Goal: Contribute content: Add original content to the website for others to see

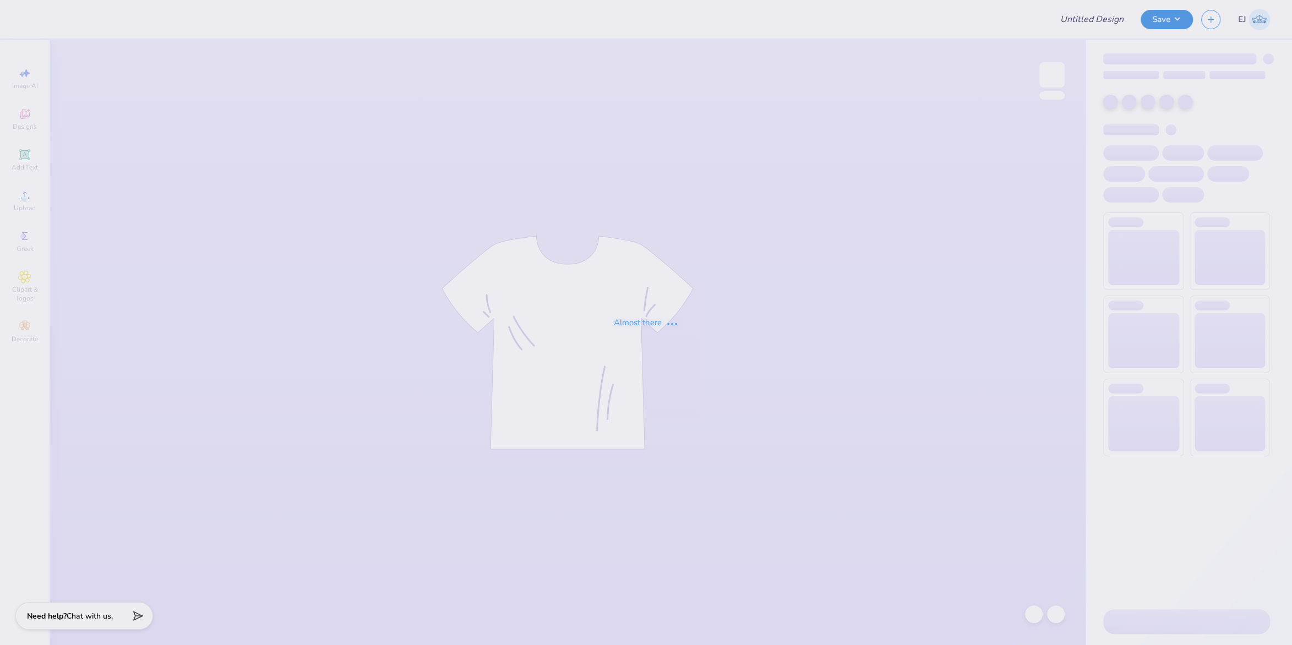
type input "Sage Wexler : BBYO"
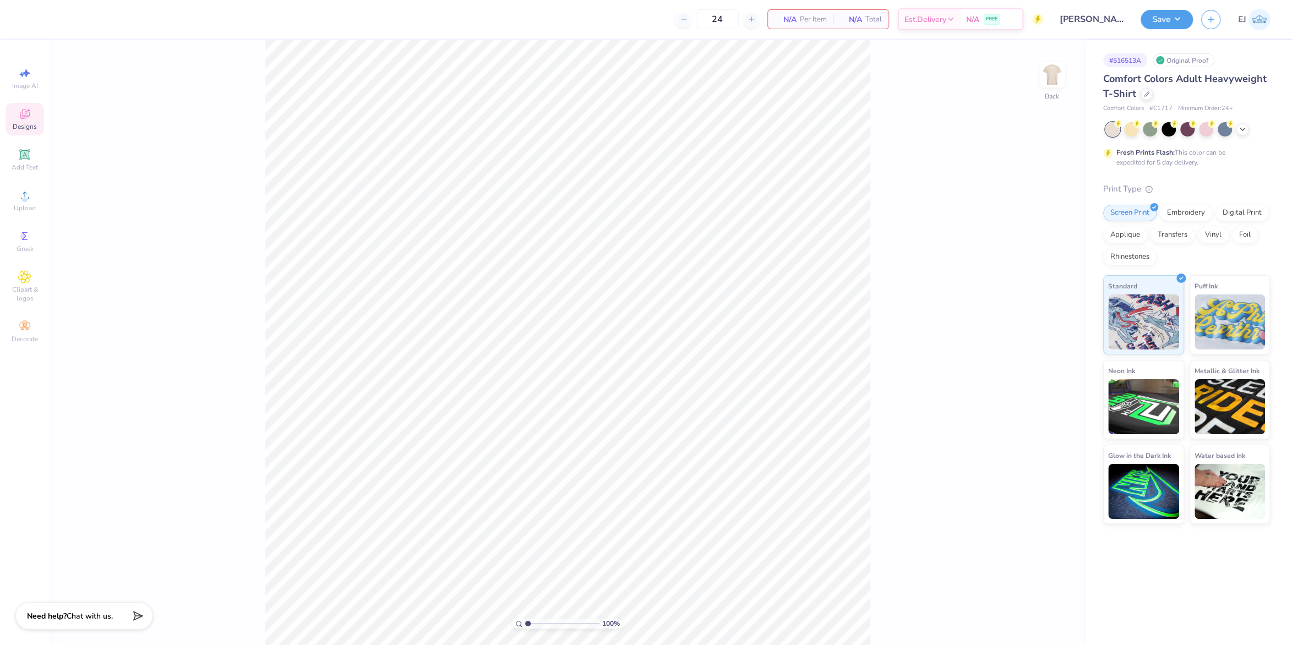
click at [33, 121] on div "Designs" at bounding box center [25, 119] width 39 height 32
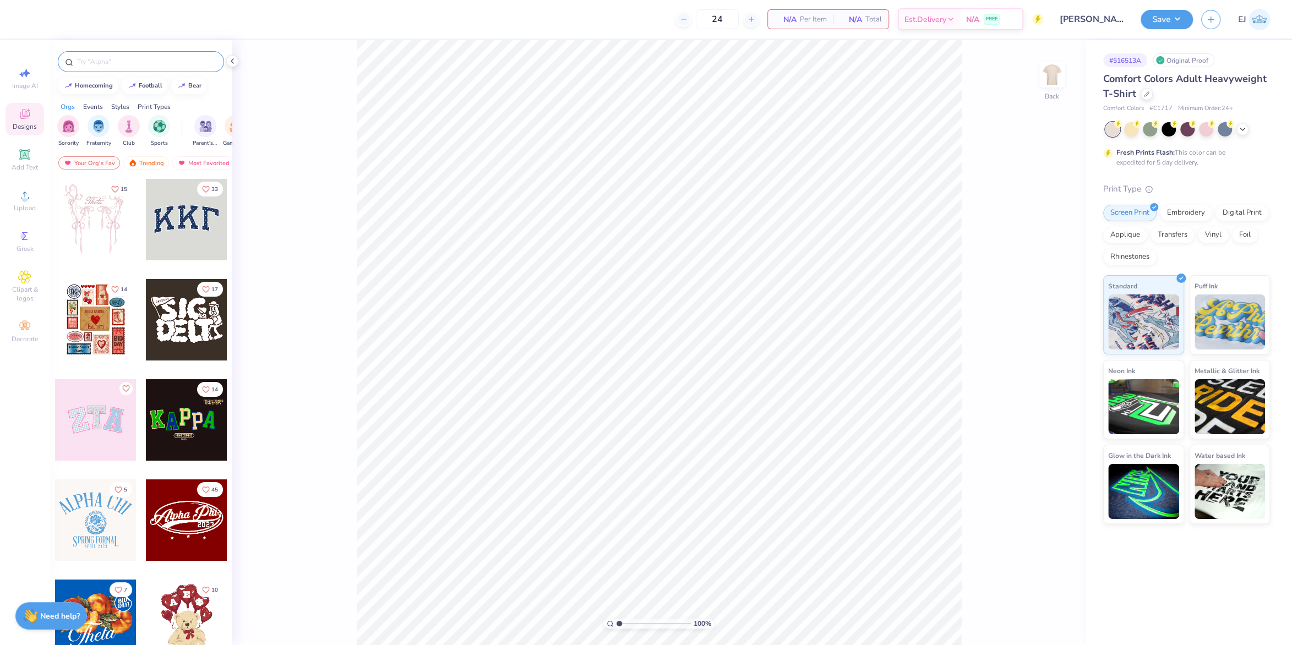
click at [106, 61] on input "text" at bounding box center [146, 61] width 141 height 11
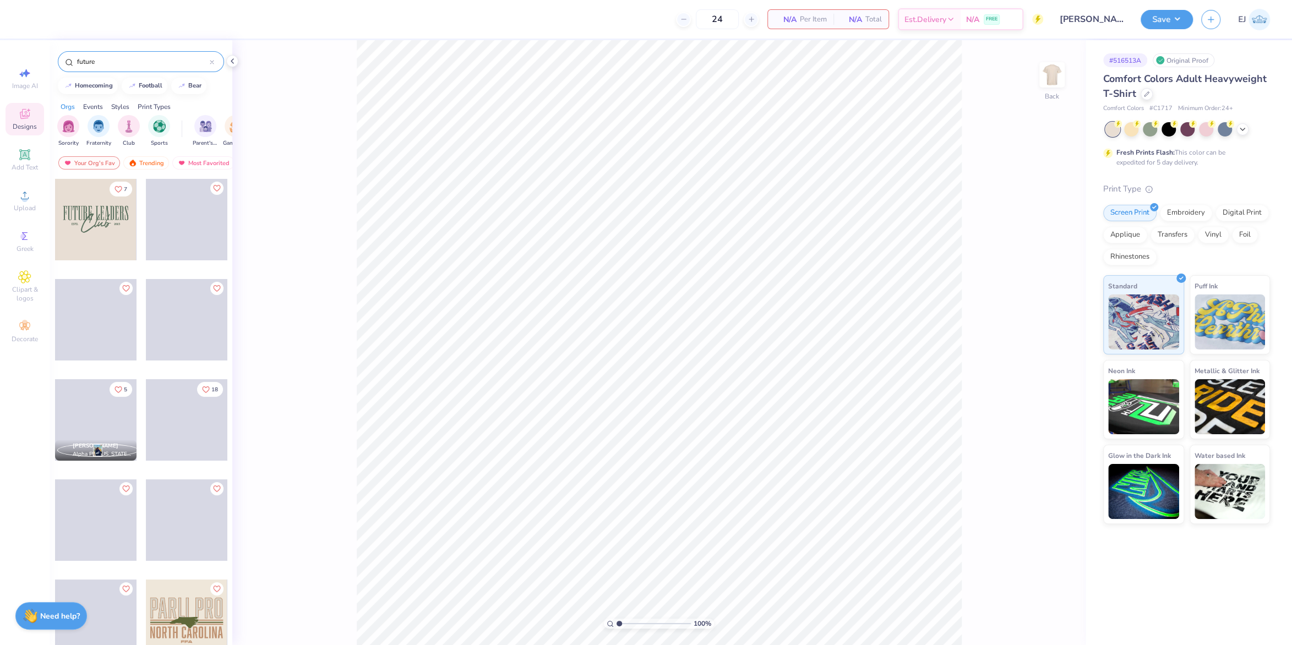
type input "future"
click at [103, 231] on div at bounding box center [95, 219] width 81 height 81
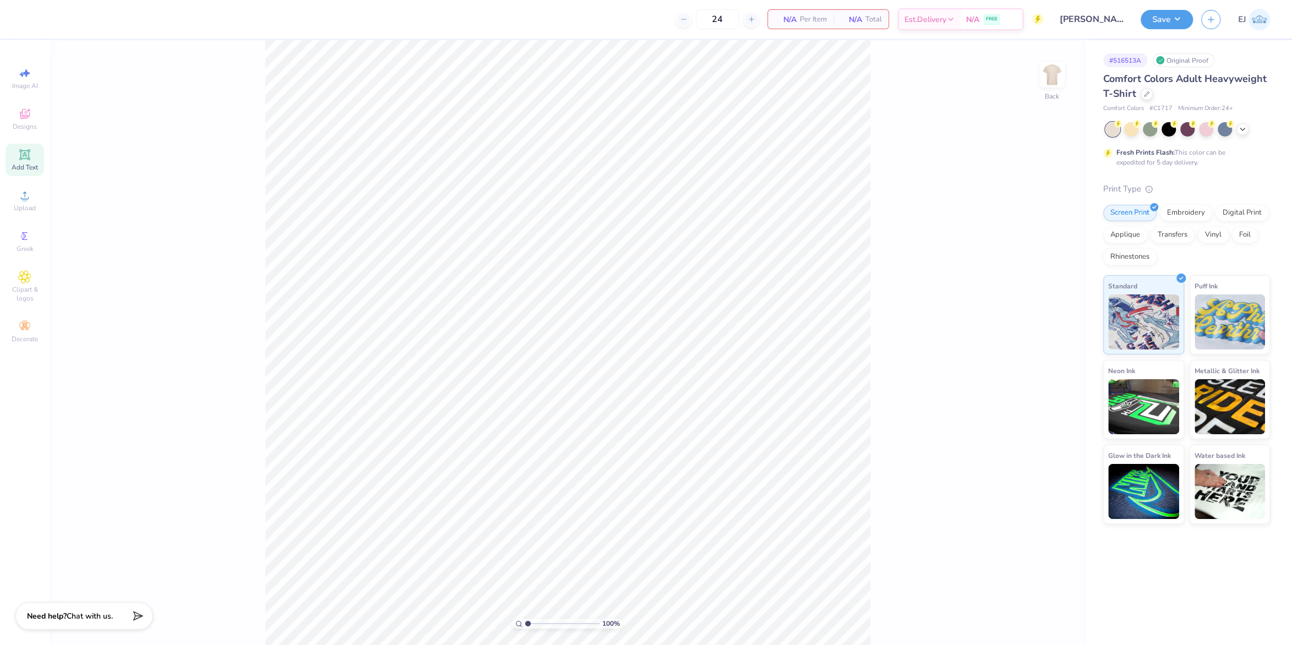
click at [26, 152] on icon at bounding box center [24, 154] width 8 height 8
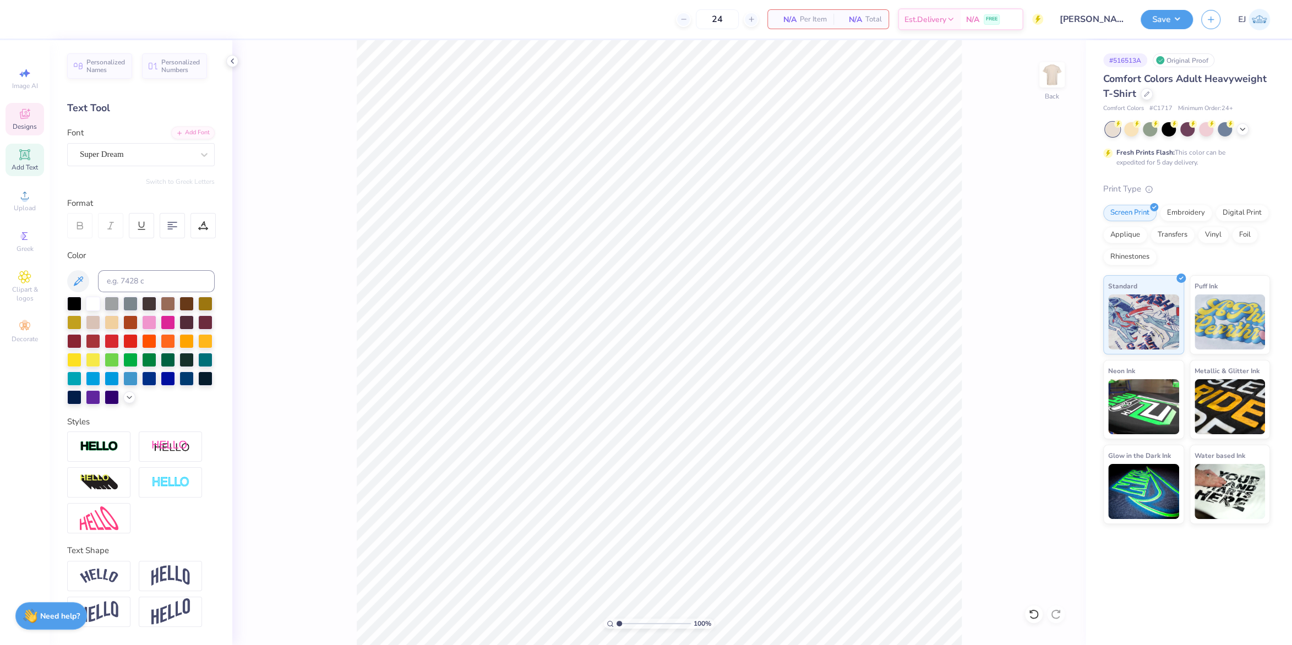
click at [7, 122] on div "Designs" at bounding box center [25, 119] width 39 height 32
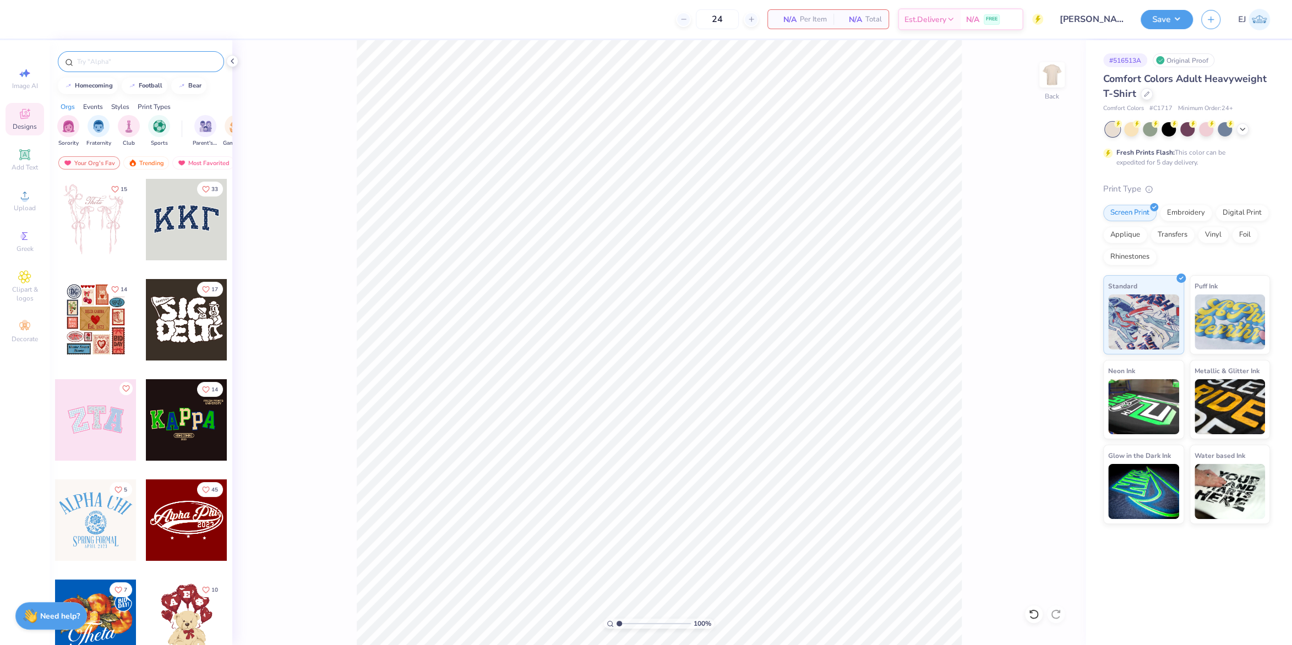
click at [136, 61] on input "text" at bounding box center [146, 61] width 141 height 11
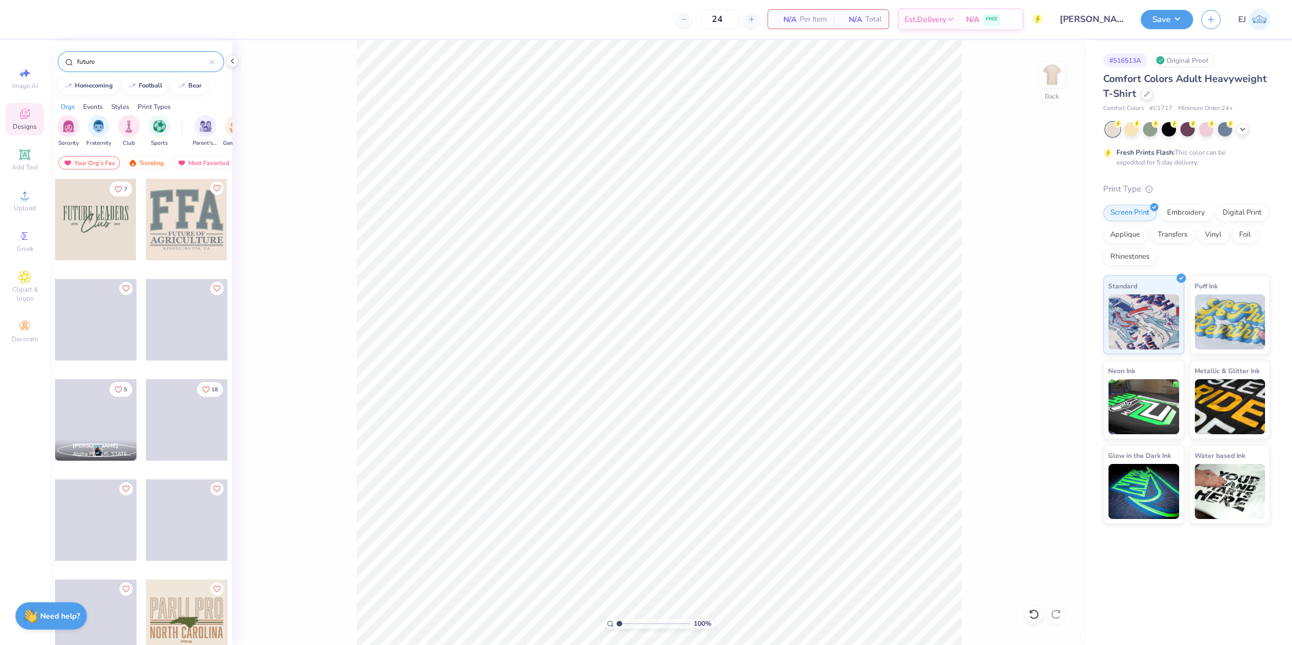
type input "future"
click at [118, 217] on div at bounding box center [95, 219] width 81 height 81
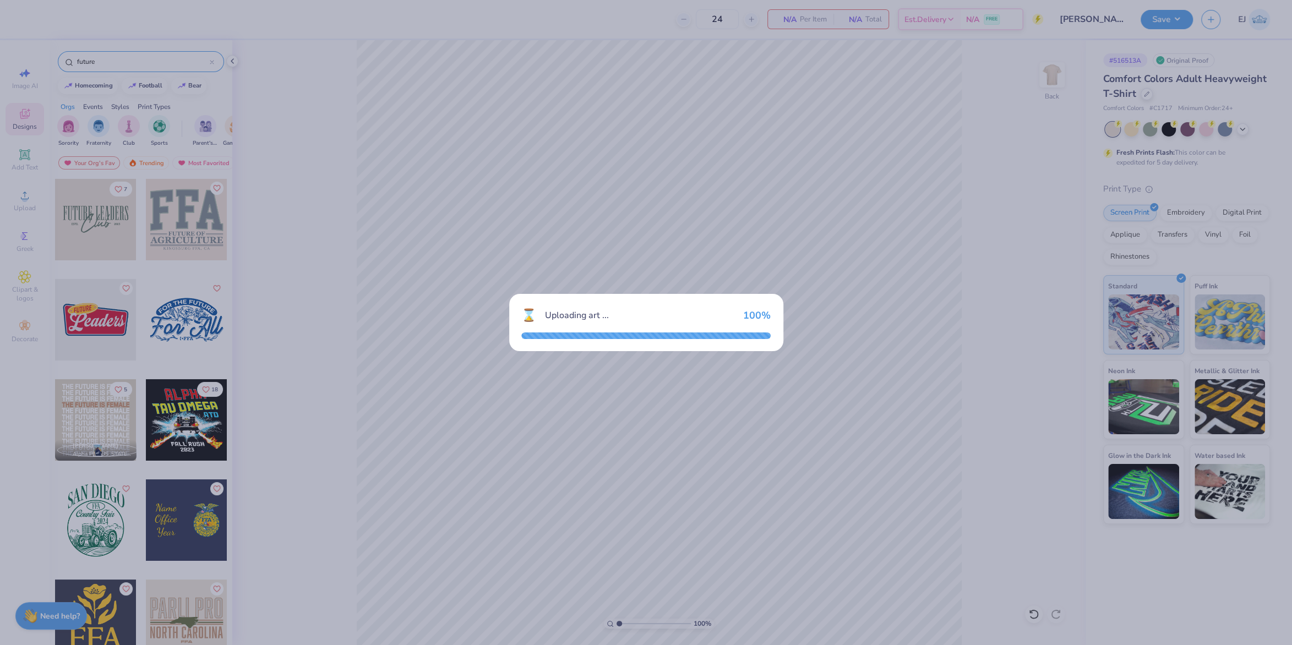
drag, startPoint x: 184, startPoint y: 252, endPoint x: 288, endPoint y: 242, distance: 105.0
click at [184, 252] on div "⌛ Uploading art ... 100 %" at bounding box center [646, 322] width 1292 height 645
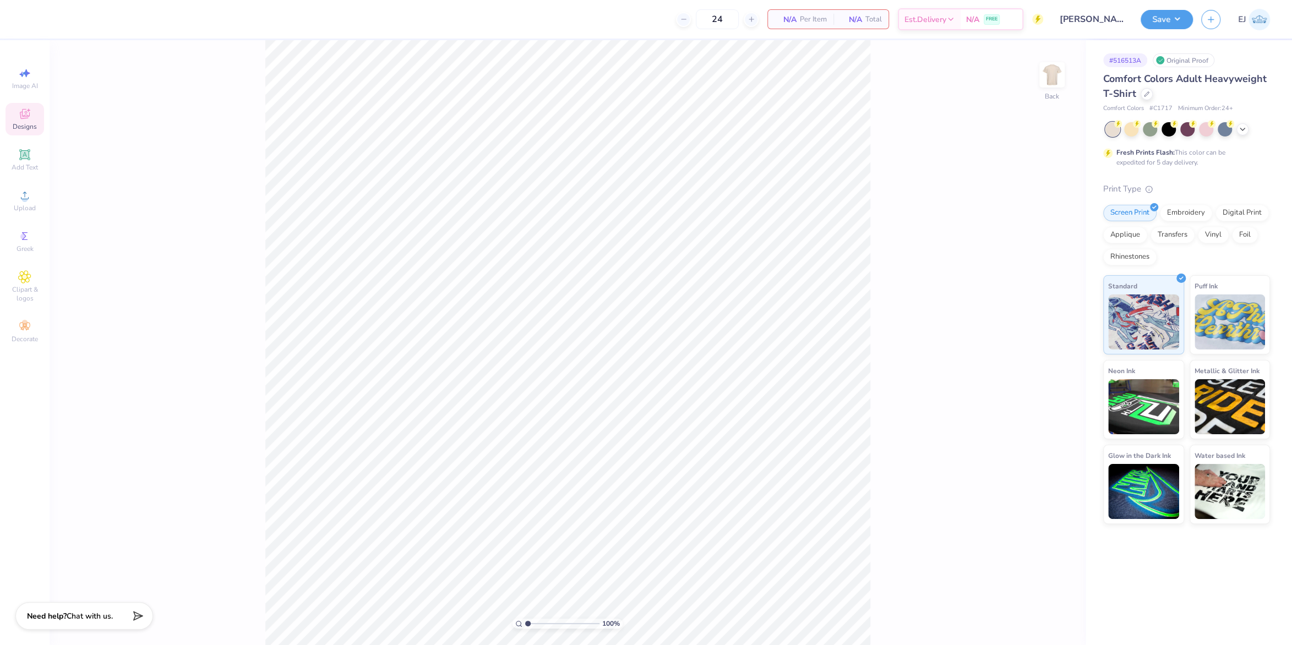
click at [29, 119] on icon at bounding box center [24, 113] width 13 height 13
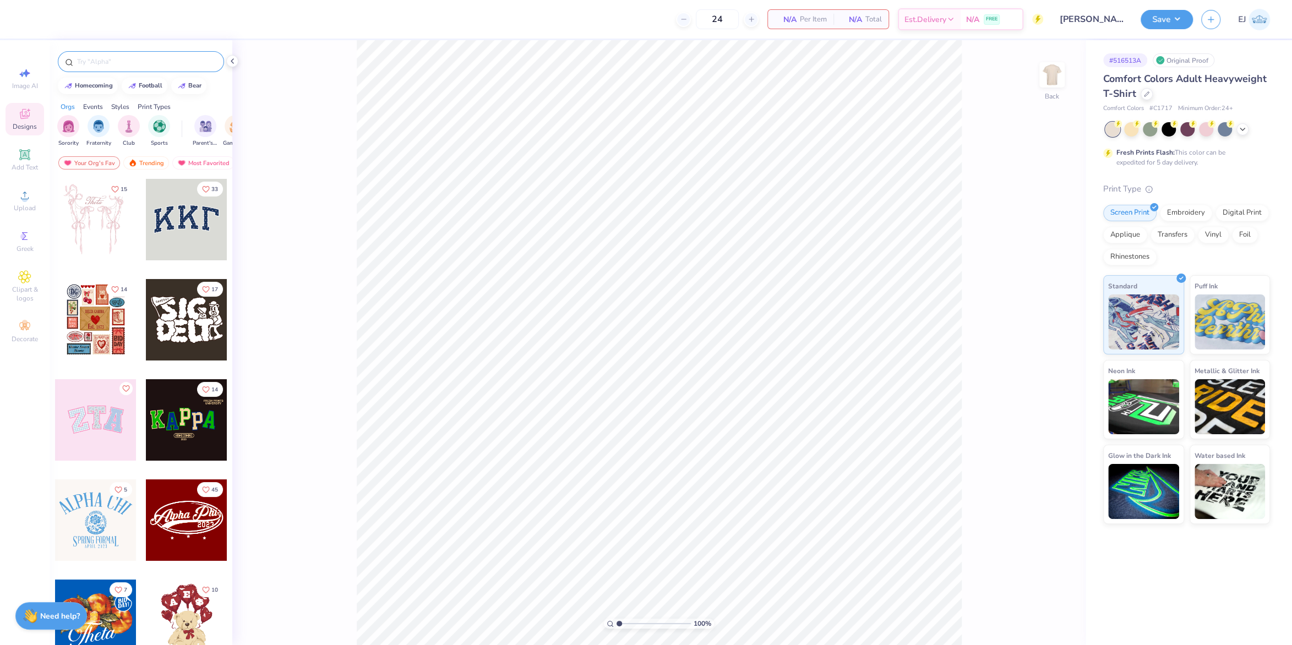
click at [103, 61] on input "text" at bounding box center [146, 61] width 141 height 11
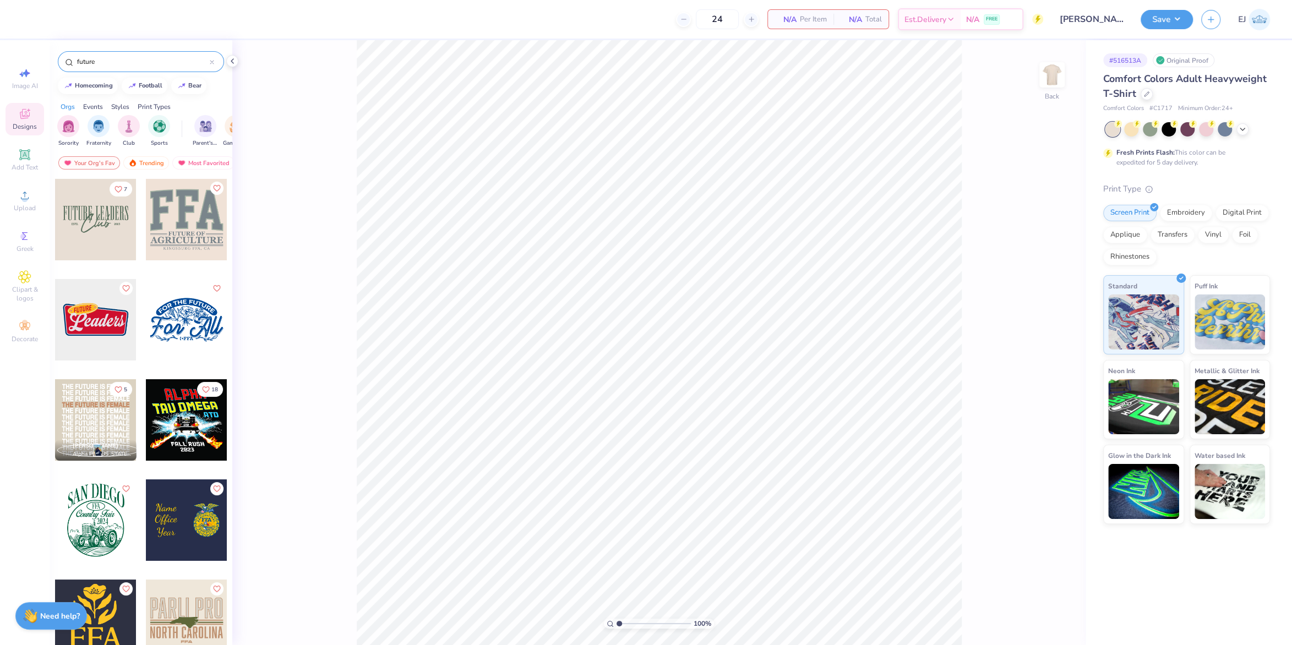
type input "future"
click at [108, 211] on div at bounding box center [95, 219] width 81 height 81
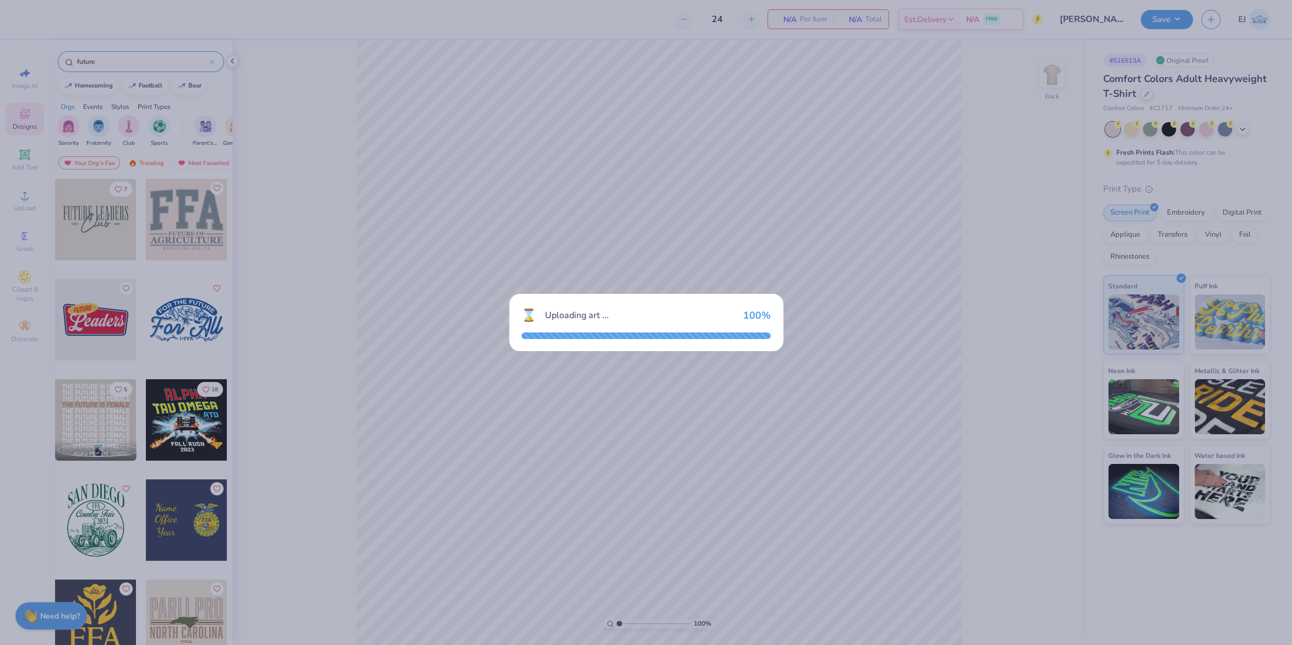
click at [731, 416] on div "⌛ Uploading art ... 100 %" at bounding box center [646, 322] width 1292 height 645
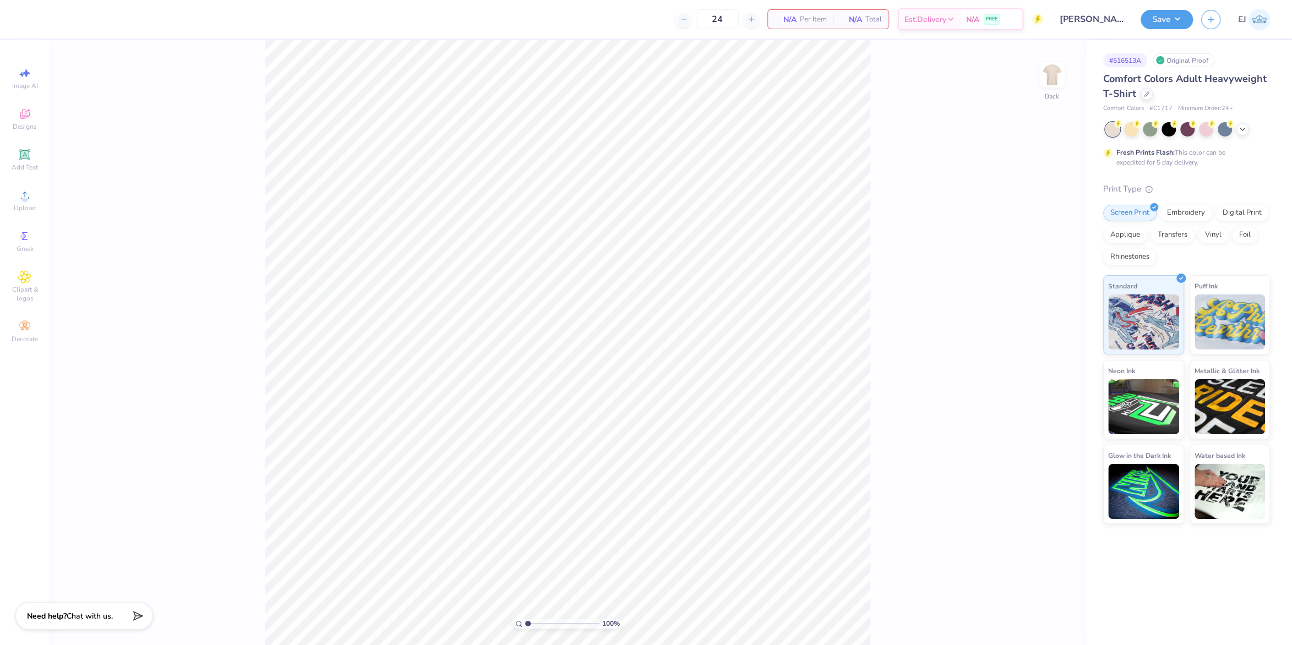
click at [20, 184] on div "Image AI Designs Add Text Upload Greek Clipart & logos Decorate" at bounding box center [25, 205] width 39 height 286
drag, startPoint x: 24, startPoint y: 198, endPoint x: 23, endPoint y: 189, distance: 8.3
click at [23, 190] on icon at bounding box center [24, 195] width 13 height 13
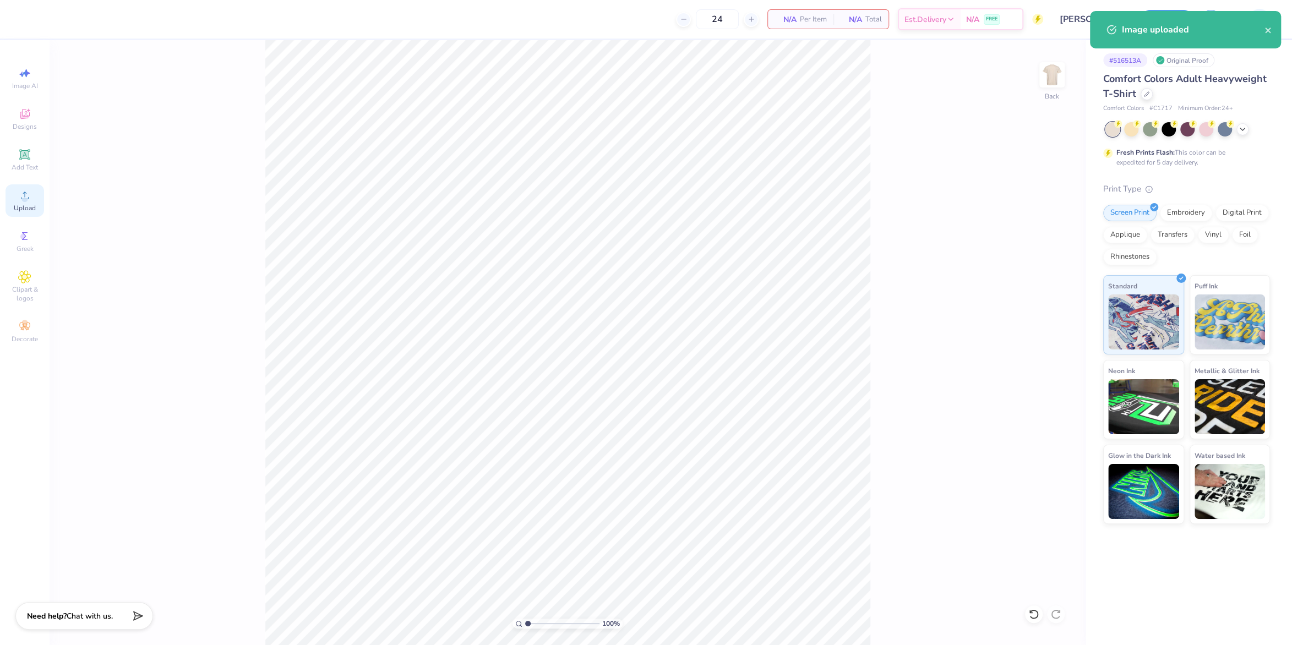
click at [15, 210] on span "Upload" at bounding box center [25, 208] width 22 height 9
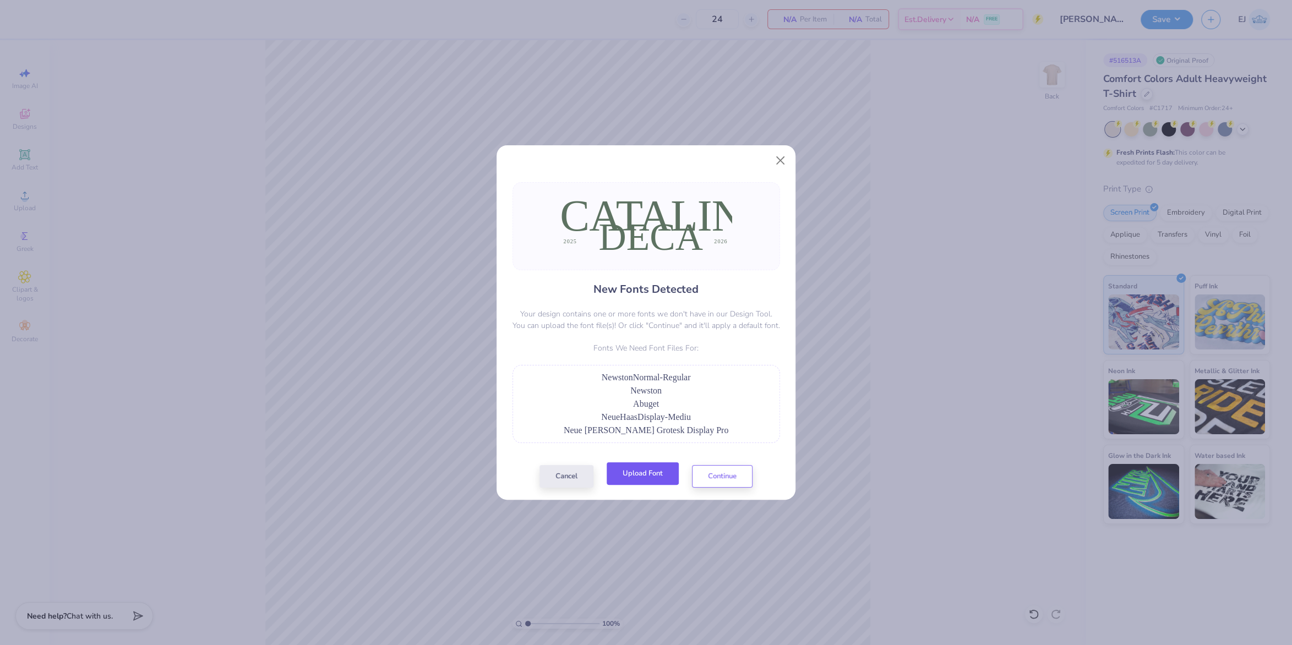
click at [651, 469] on button "Upload Font" at bounding box center [642, 473] width 72 height 23
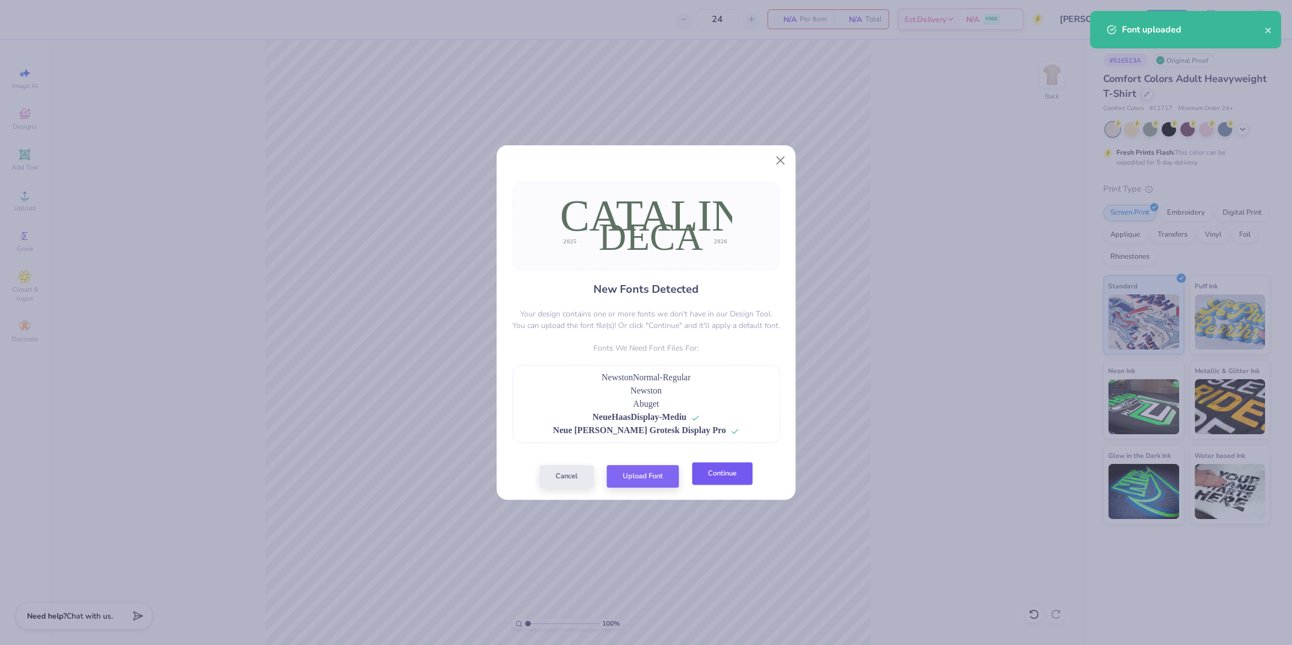
click at [724, 480] on button "Continue" at bounding box center [722, 473] width 61 height 23
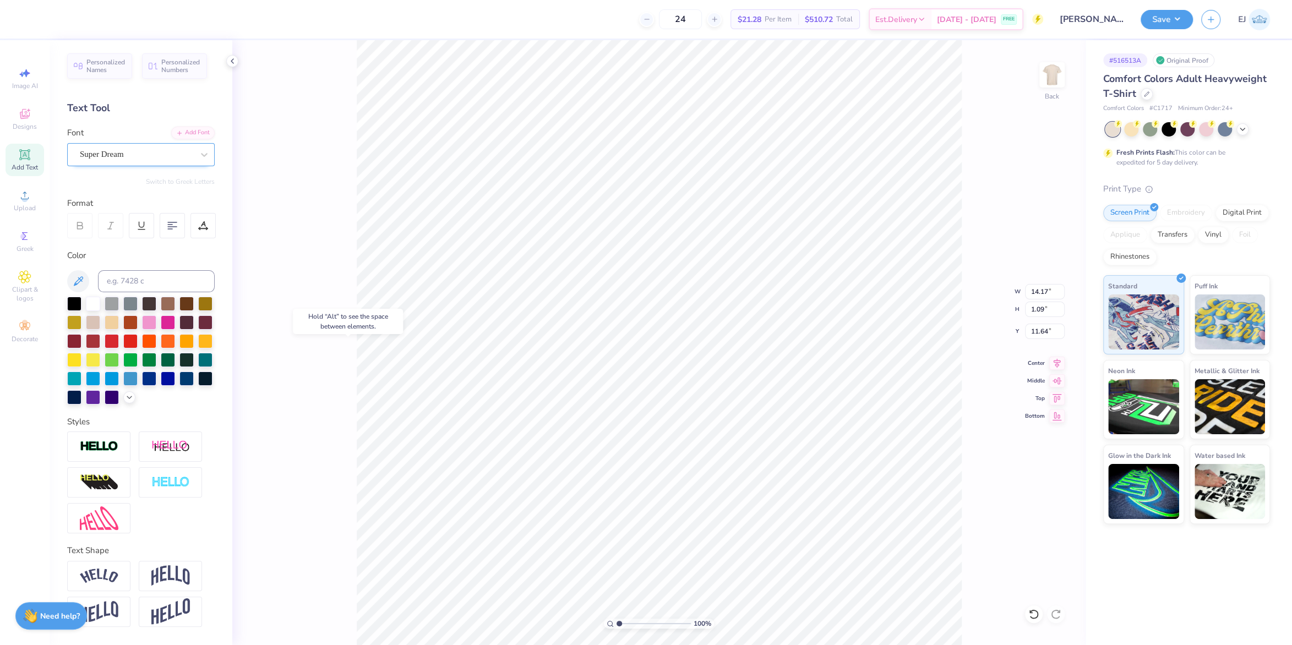
click at [178, 156] on div "Super Dream" at bounding box center [137, 154] width 116 height 17
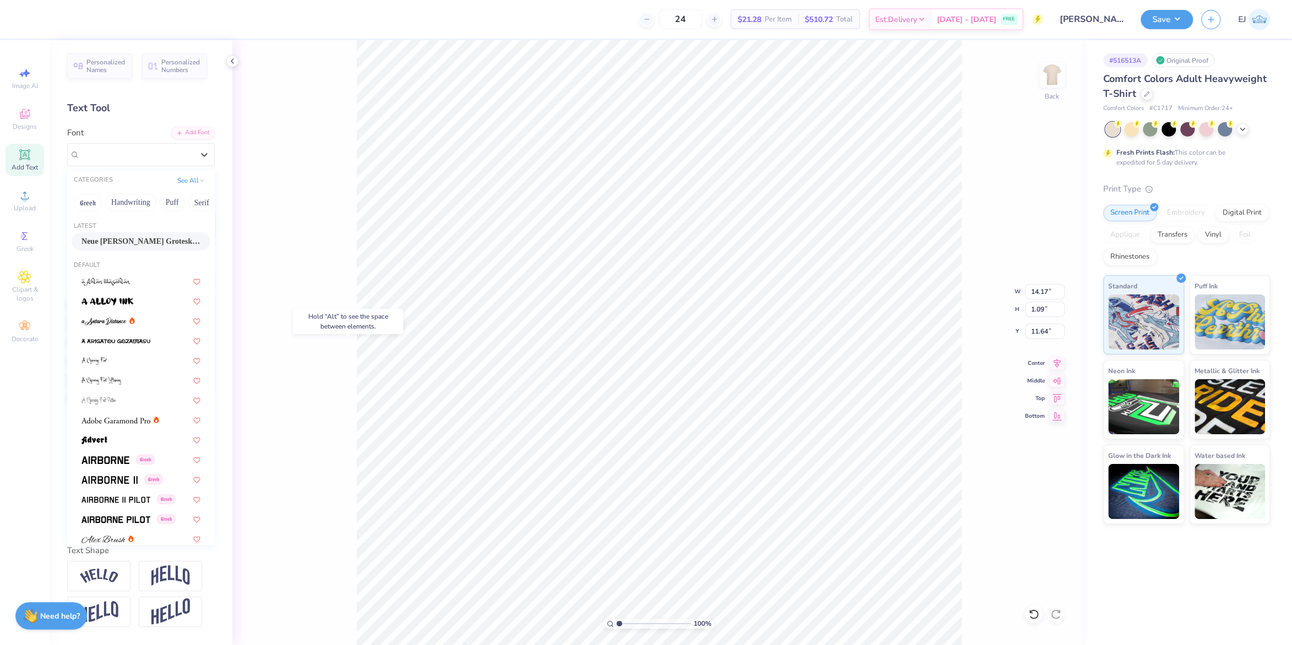
click at [132, 245] on span "Neue [PERSON_NAME] Grotesk Display Pro" at bounding box center [140, 242] width 119 height 12
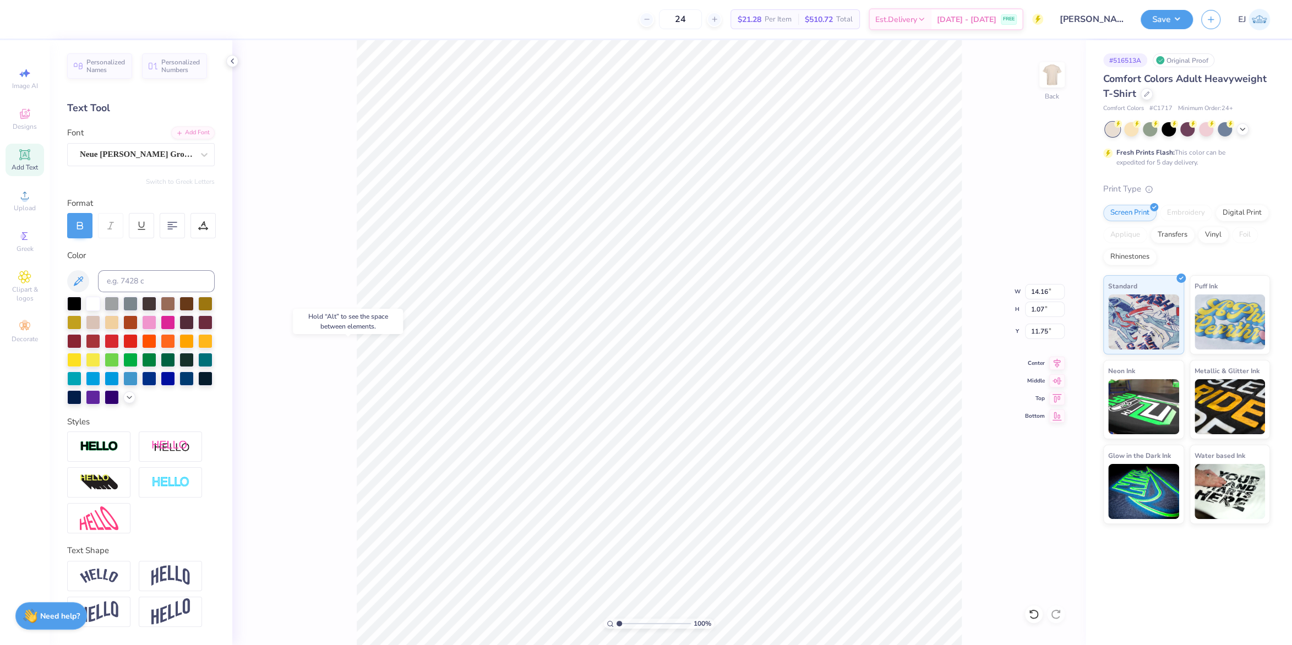
type input "14.16"
type input "1.07"
type input "11.75"
type input "14.17"
type input "1.09"
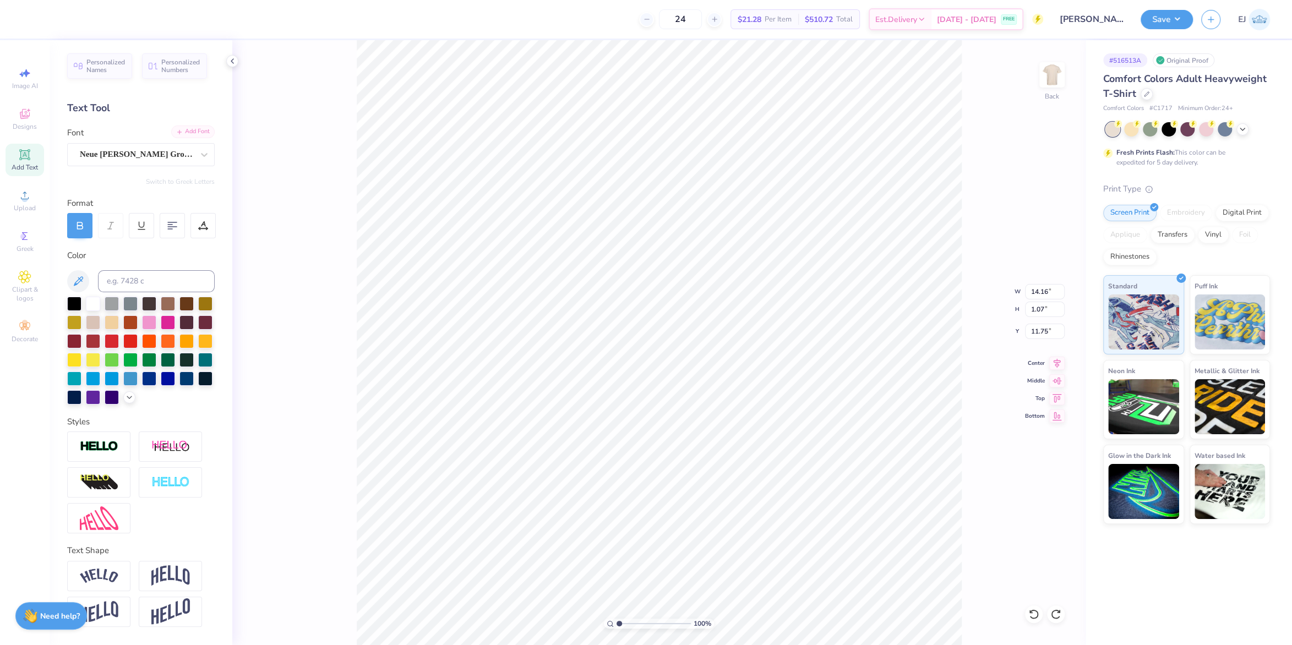
type input "11.64"
click at [206, 132] on div "Add Font" at bounding box center [192, 131] width 43 height 13
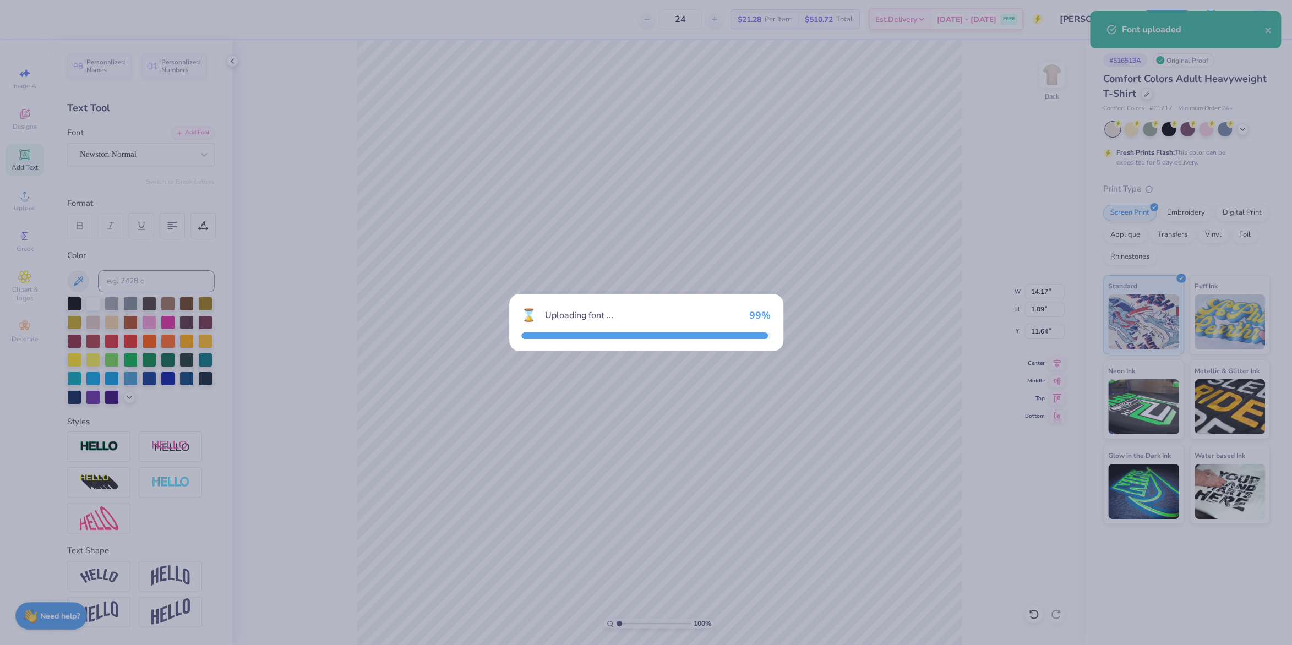
type input "5.47"
type input "1.04"
type input "11.77"
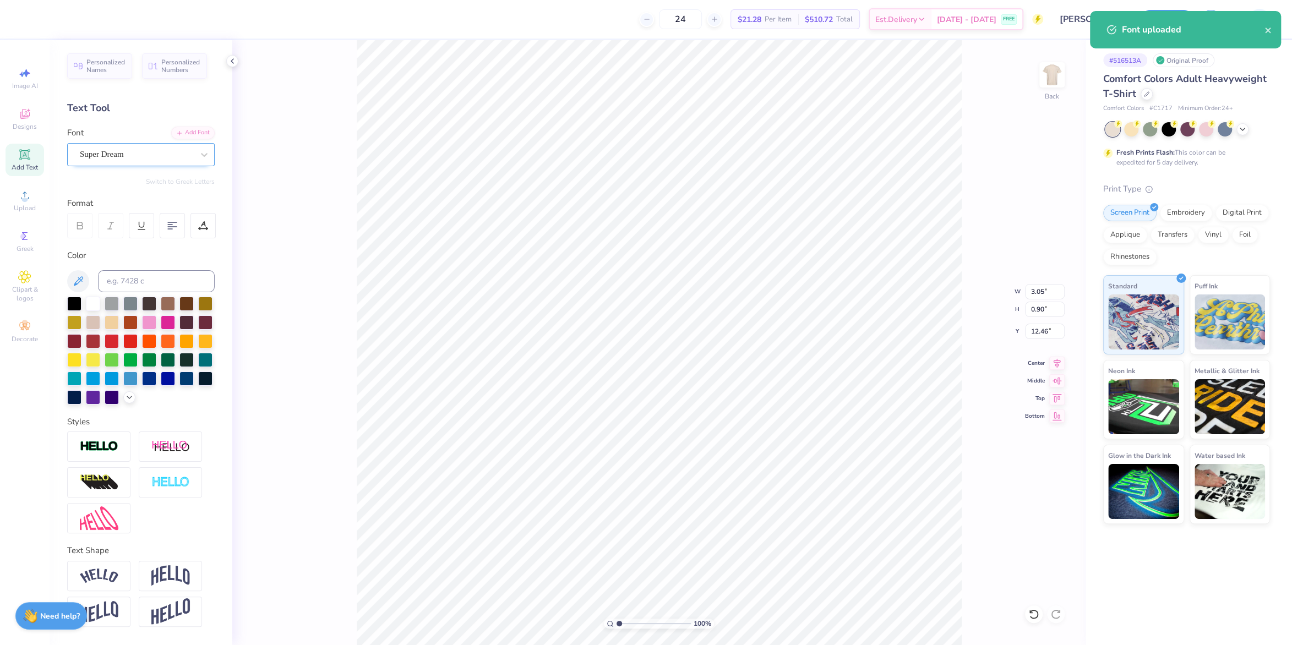
click at [100, 144] on div "Super Dream" at bounding box center [140, 154] width 147 height 23
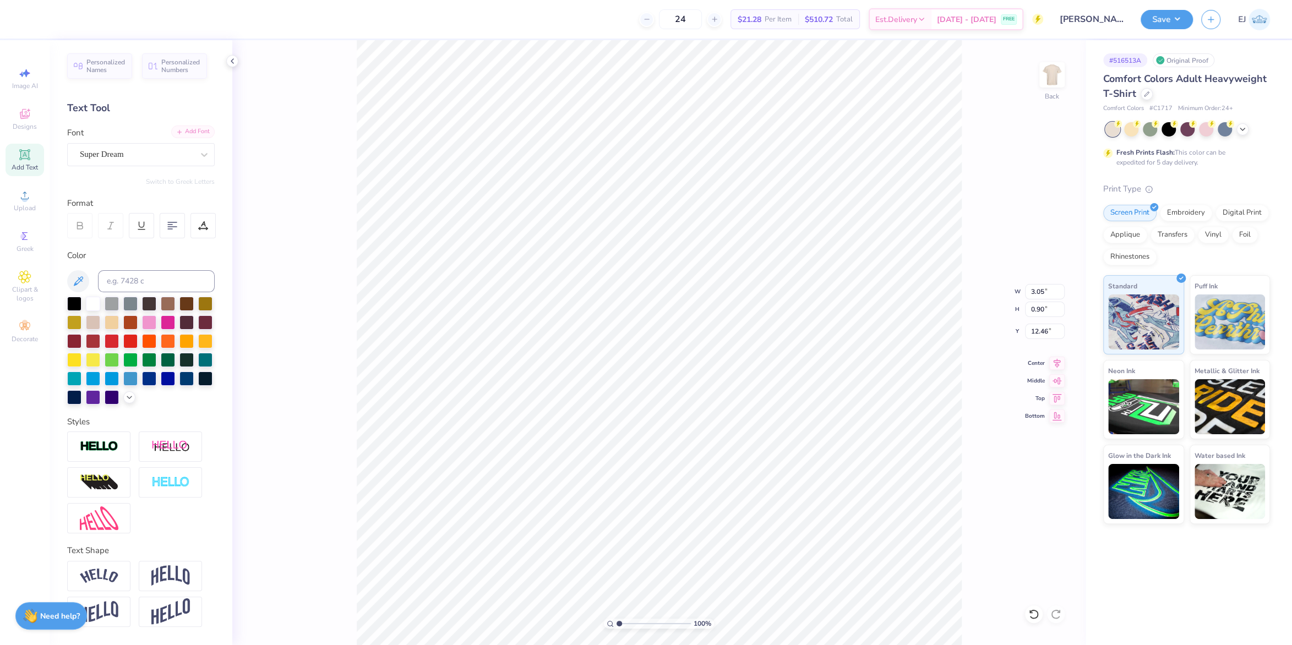
click at [193, 133] on div "Add Font" at bounding box center [192, 131] width 43 height 13
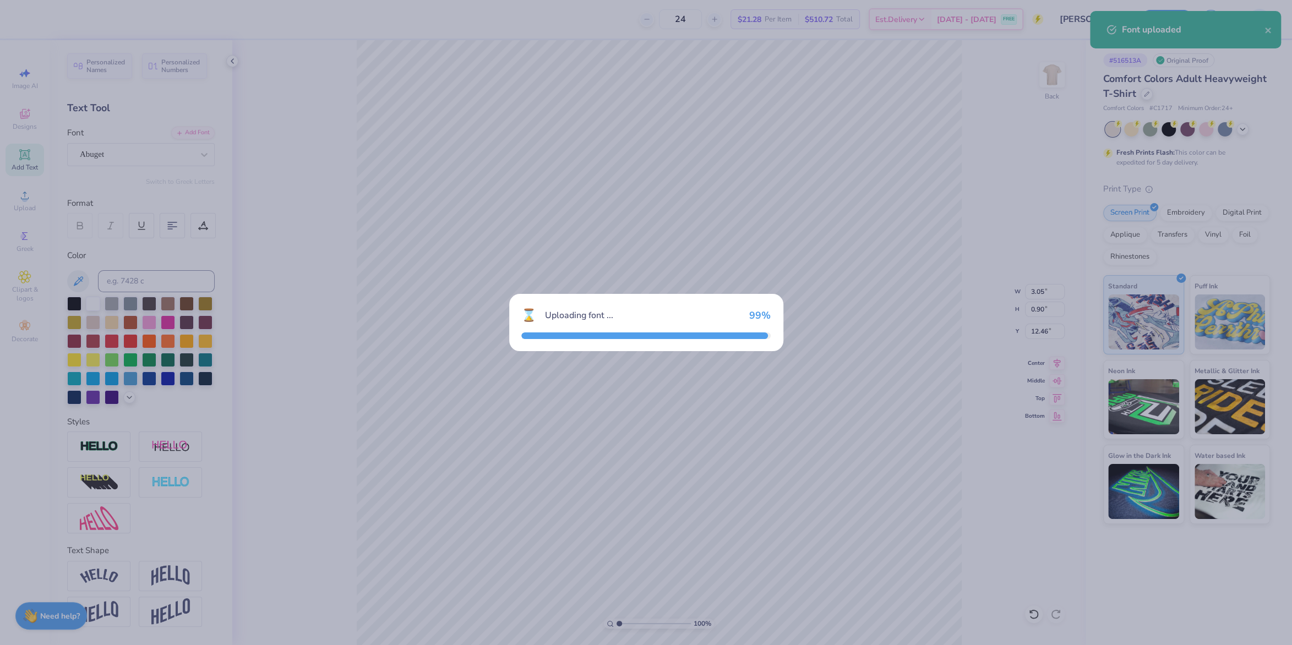
type input "3.17"
type input "1.18"
type input "12.40"
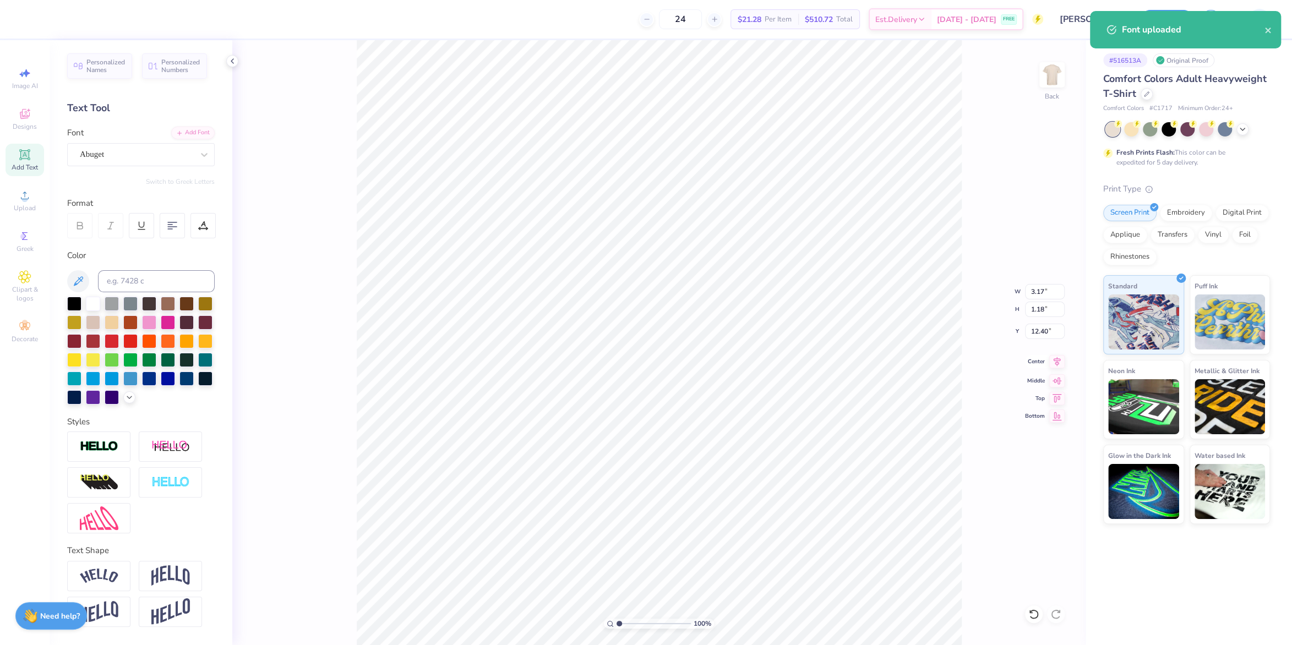
click at [1057, 371] on div "100 % Back W 3.17 3.17 " H 1.18 1.18 " Y 12.40 12.40 " Center Middle Top Bottom" at bounding box center [658, 342] width 853 height 605
click at [1063, 358] on div "100 % Back W 3.17 H 1.18 Y 12.40 Center Middle Top Bottom" at bounding box center [658, 342] width 853 height 605
click at [1056, 359] on icon at bounding box center [1056, 361] width 7 height 9
type input "3.17"
type input "1.18"
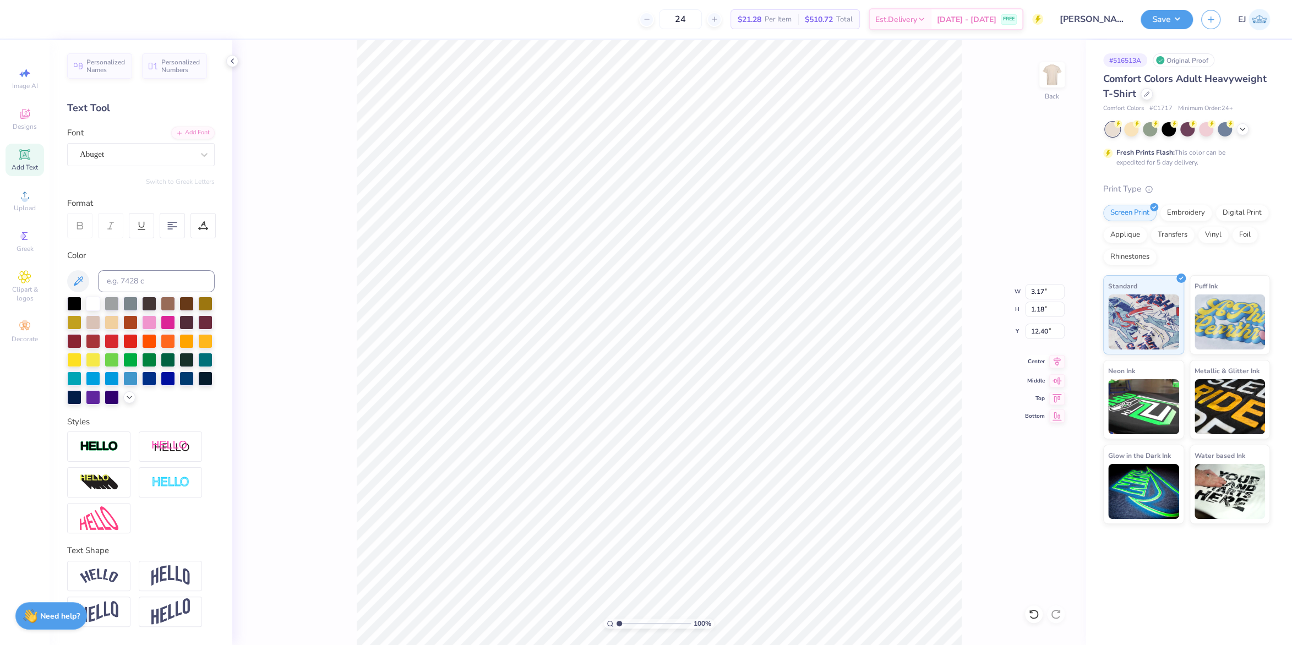
type input "12.40"
click at [1056, 362] on icon at bounding box center [1056, 361] width 15 height 13
click at [144, 147] on div at bounding box center [136, 154] width 113 height 15
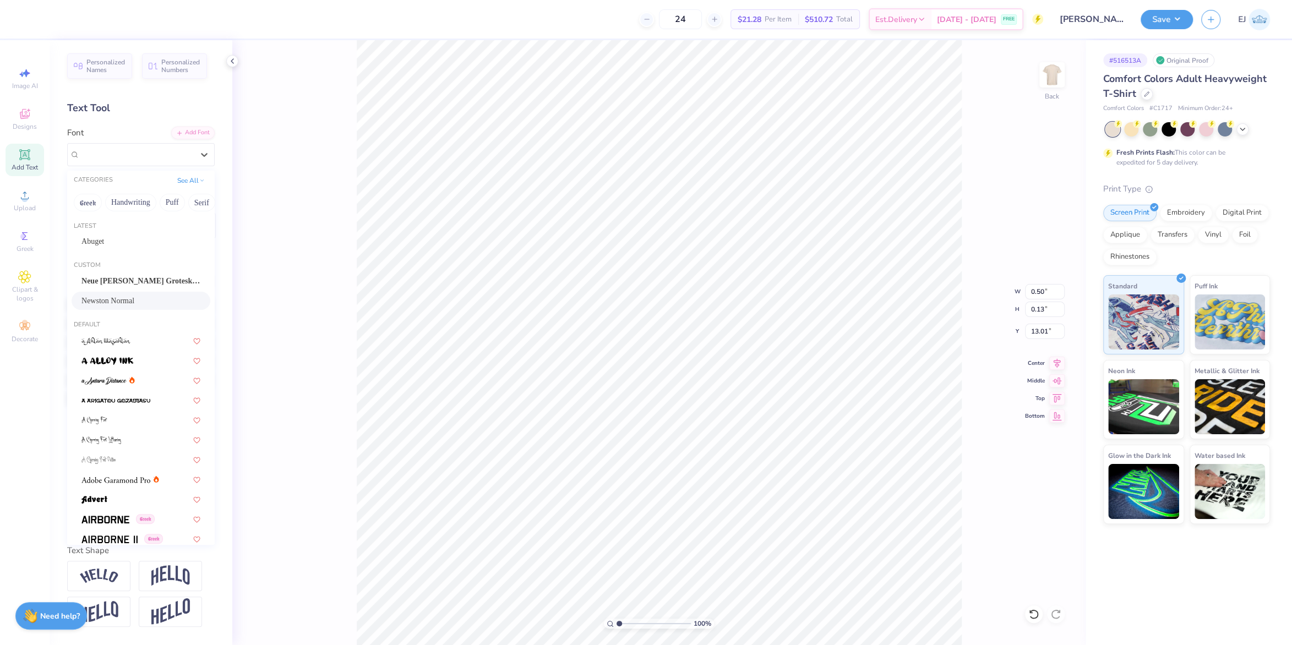
drag, startPoint x: 102, startPoint y: 298, endPoint x: 144, endPoint y: 301, distance: 41.9
click at [106, 294] on div "Newston Normal" at bounding box center [141, 301] width 139 height 18
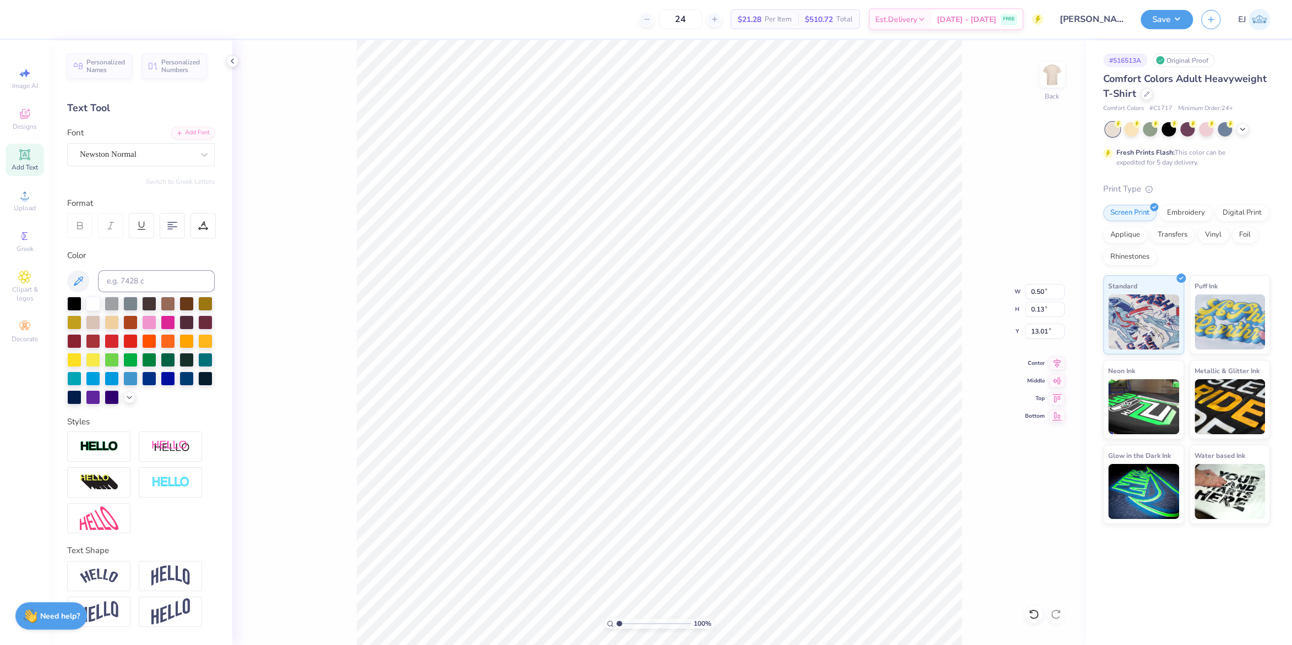
type input "0.21"
type input "13.02"
click at [124, 150] on div "Newston Normal" at bounding box center [137, 154] width 116 height 17
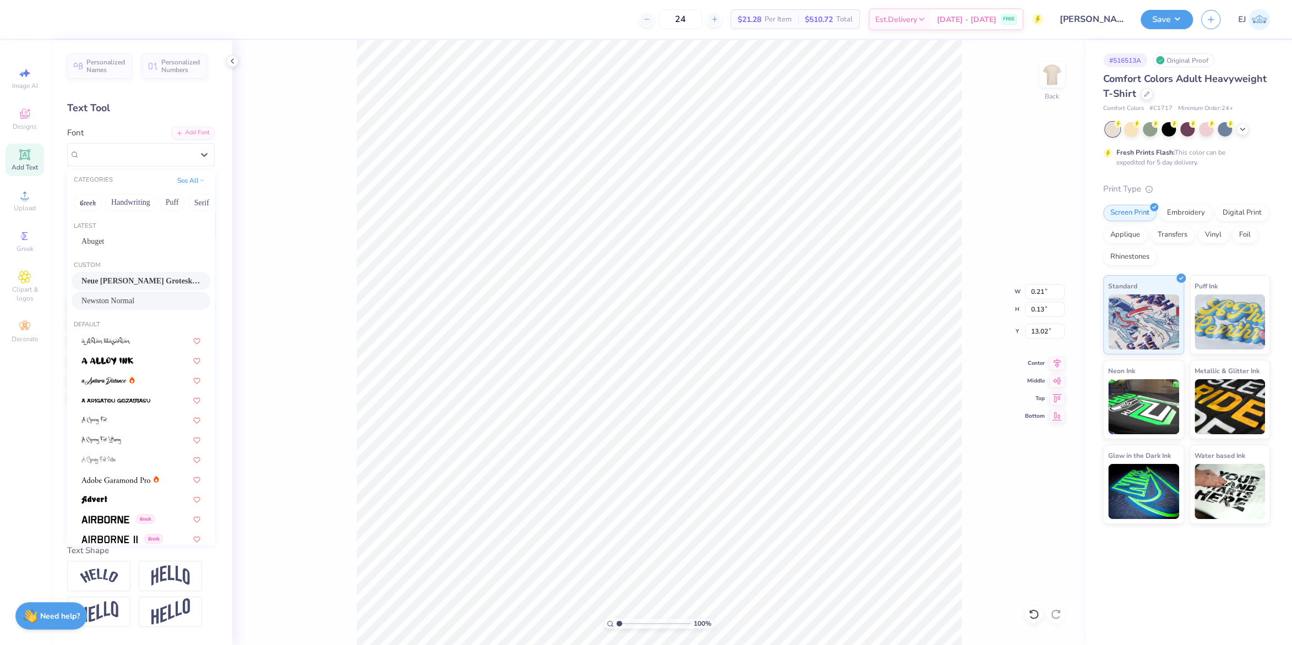
click at [123, 283] on span "Neue Haas Grotesk Display Pro" at bounding box center [140, 281] width 119 height 12
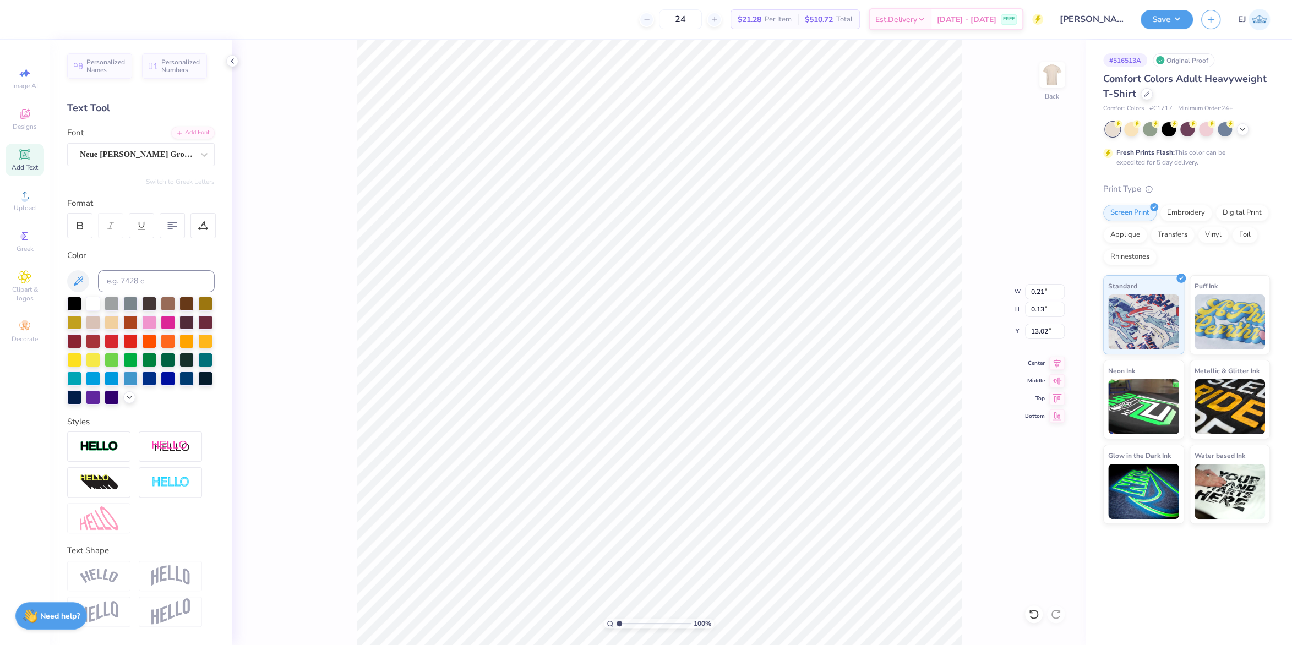
type input "0.47"
click at [163, 154] on div "Super Dream" at bounding box center [137, 154] width 116 height 17
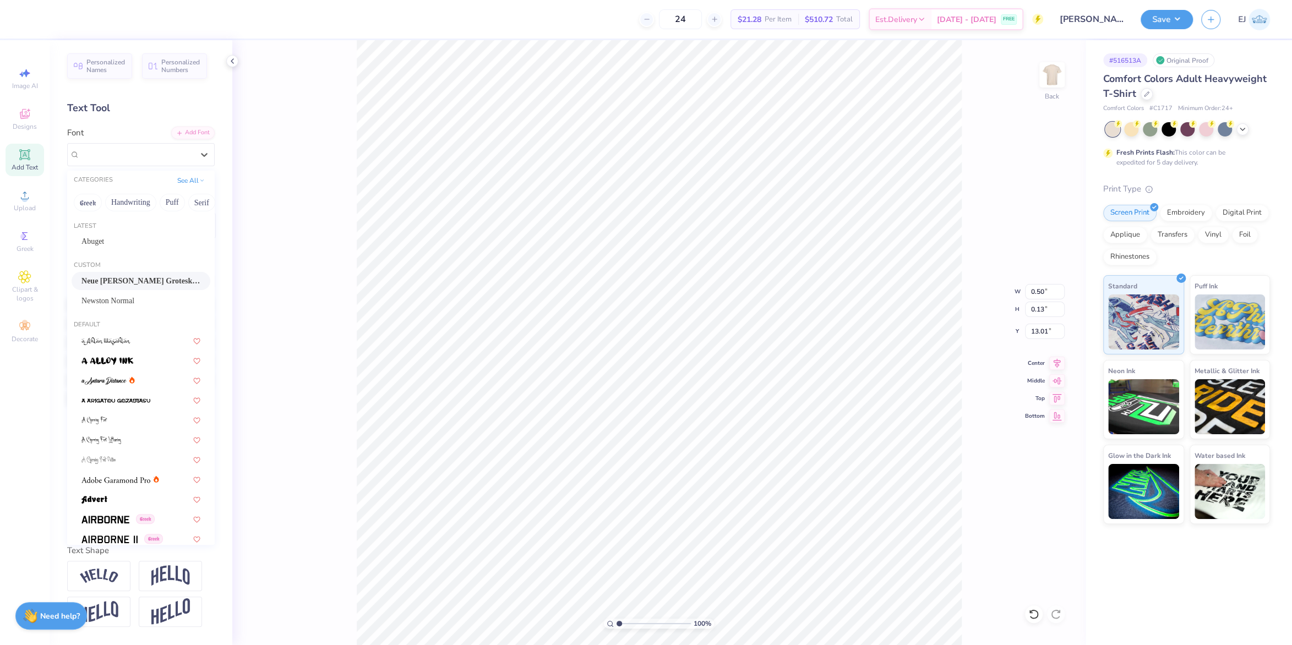
click at [149, 277] on span "Neue Haas Grotesk Display Pro" at bounding box center [140, 281] width 119 height 12
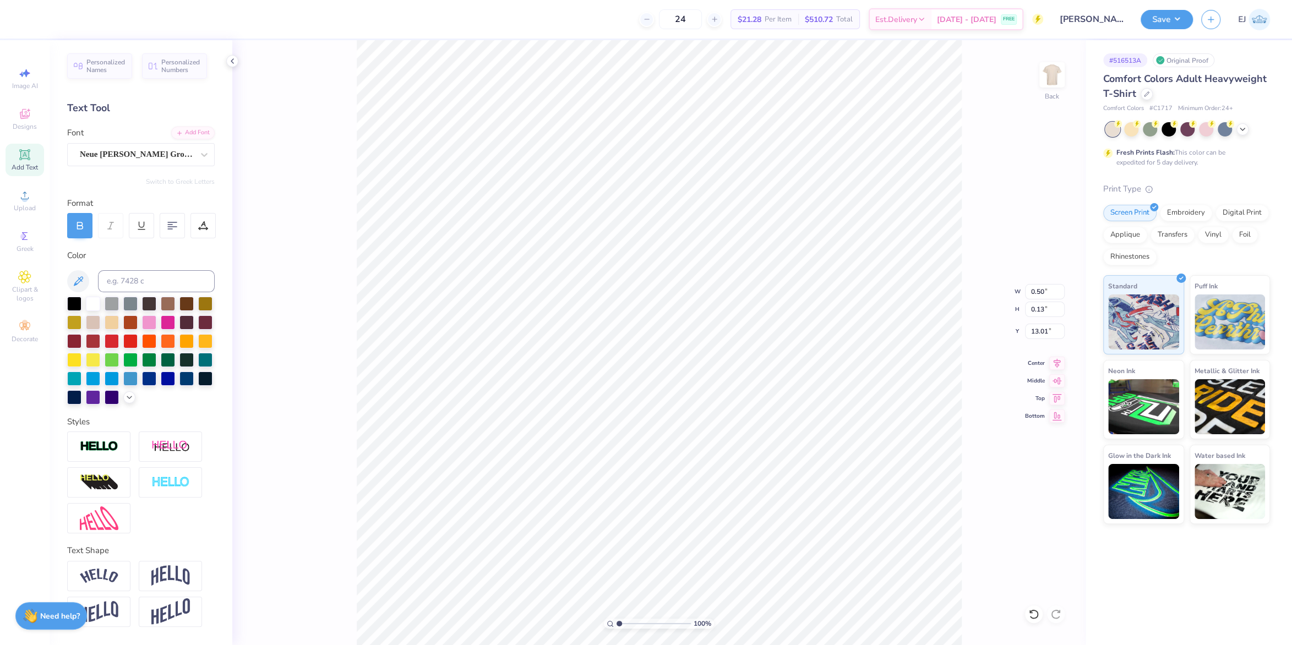
type input "0.47"
type input "13.02"
type input "5.48"
click at [657, 523] on li "Group" at bounding box center [660, 524] width 86 height 21
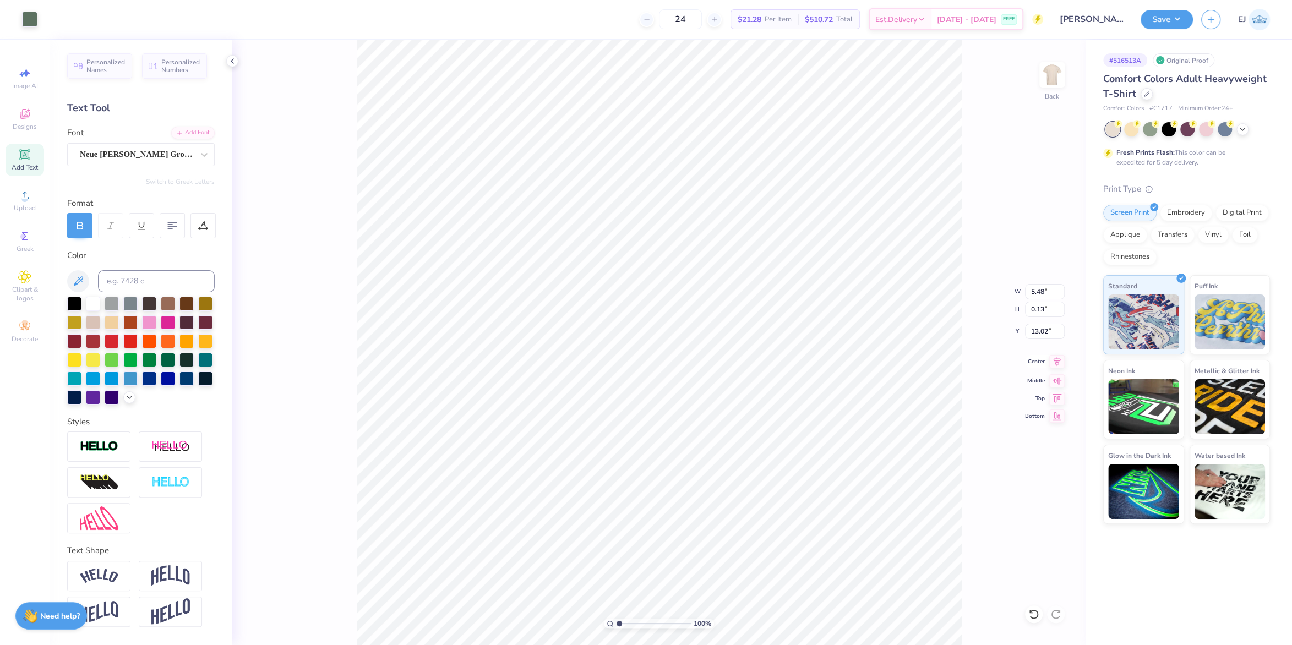
click at [1044, 358] on div "Center" at bounding box center [1045, 361] width 40 height 13
click at [1050, 360] on icon at bounding box center [1056, 361] width 15 height 13
type input "12.50"
click at [1062, 353] on div "100 % Back W 3.17 3.17 " H 1.18 1.18 " Y 12.50 12.50 " Center Middle Top Bottom" at bounding box center [658, 342] width 853 height 605
click at [1055, 357] on div "100 % Back" at bounding box center [658, 342] width 853 height 605
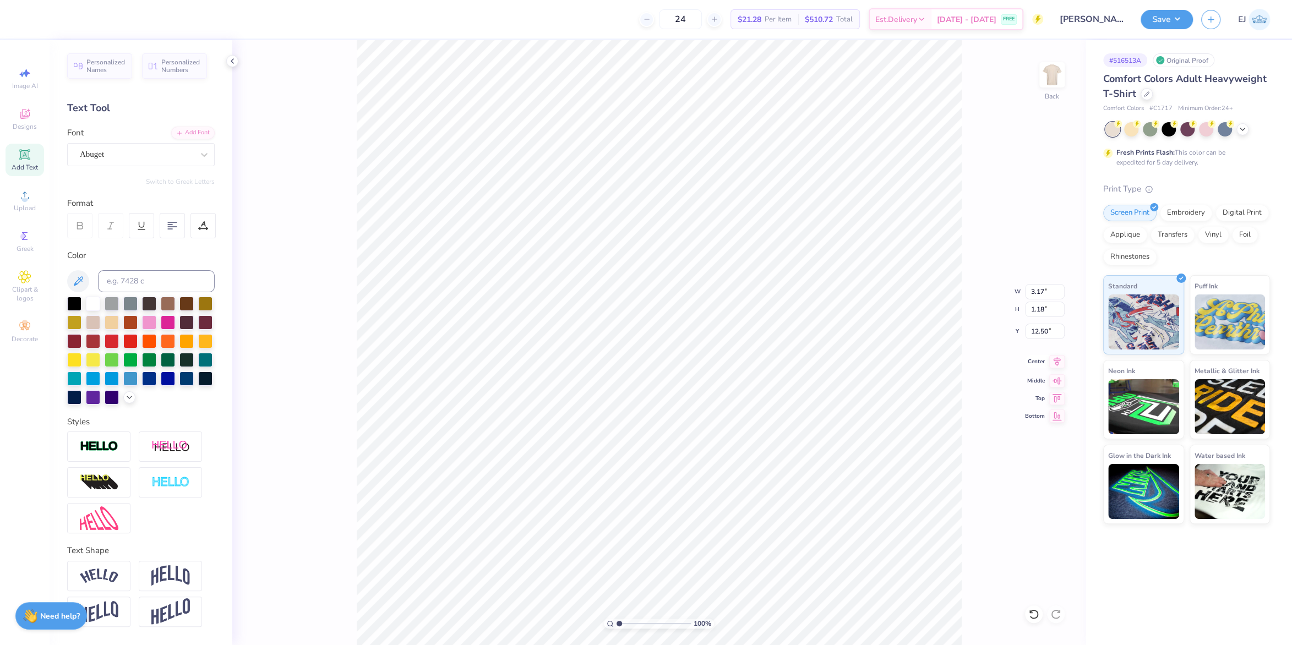
click at [1053, 363] on icon at bounding box center [1056, 361] width 15 height 13
click at [1047, 361] on div "Center" at bounding box center [1045, 361] width 40 height 13
click at [1035, 287] on input "5.48" at bounding box center [1045, 291] width 40 height 15
type input "12.50"
type input "4.35"
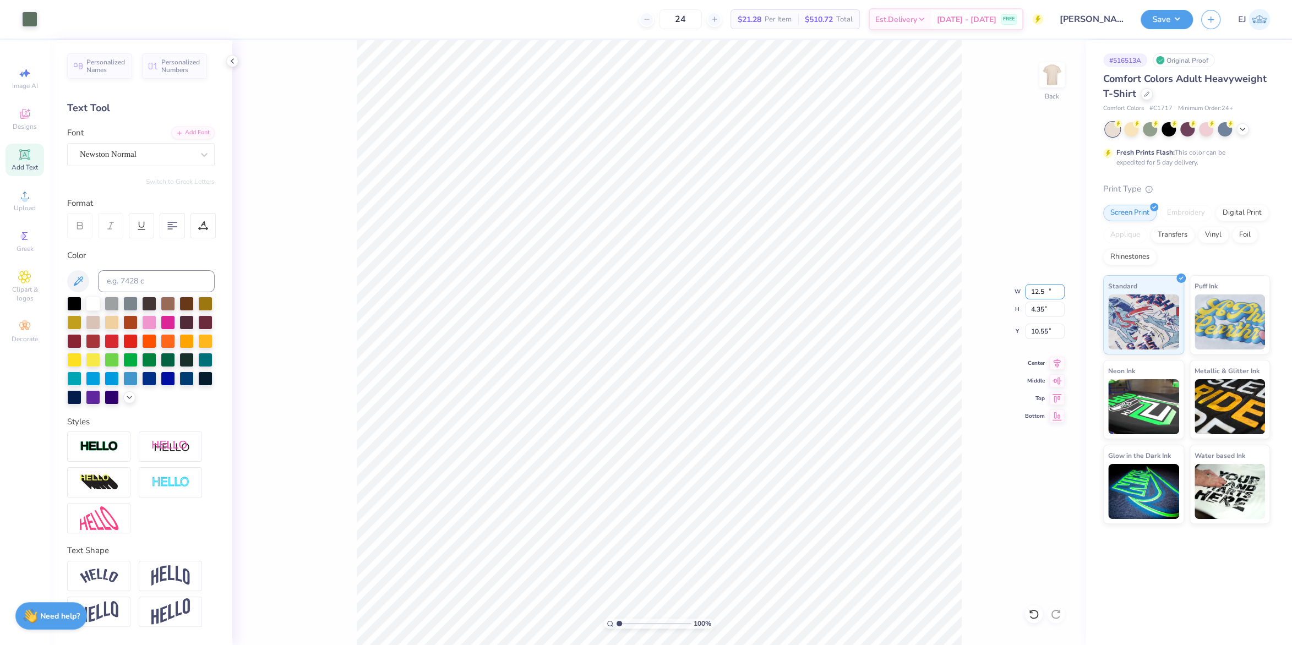
type input "10.55"
type input "1.75"
type input "0.49"
type input "13.31"
type textarea "2026"
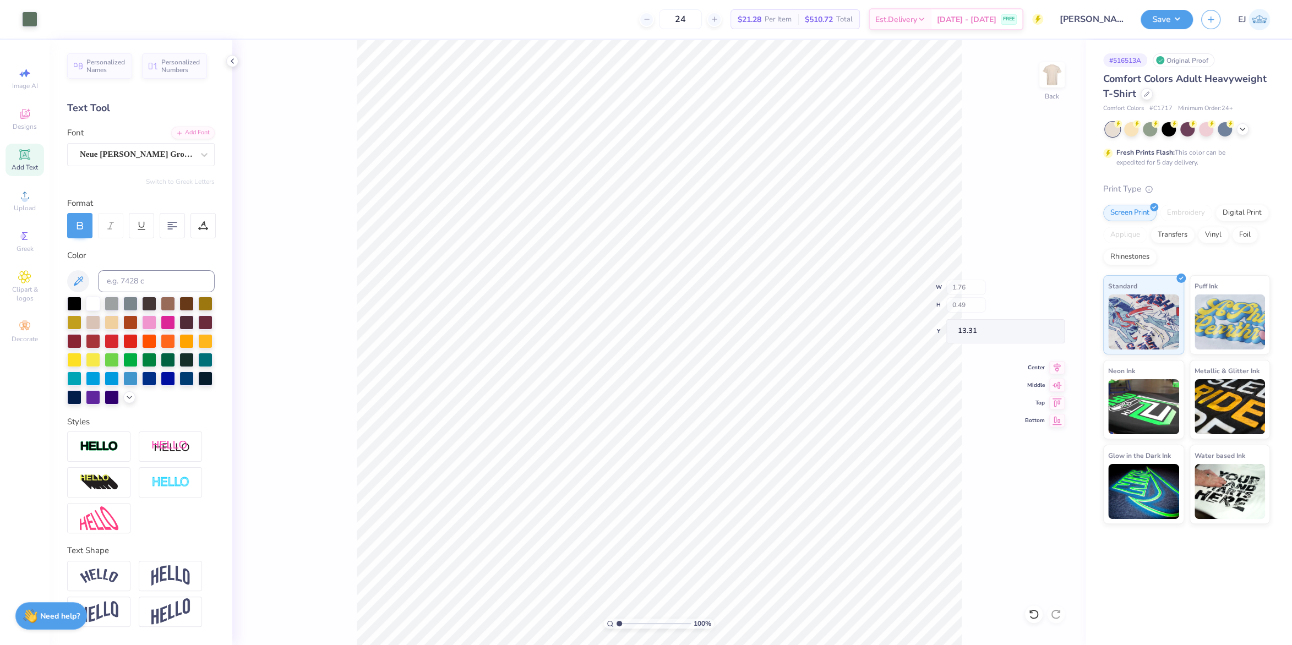
type input "1.76"
type input "11.39"
click at [790, 528] on li "Group" at bounding box center [807, 524] width 86 height 21
click at [1063, 362] on icon at bounding box center [1056, 361] width 15 height 13
click at [1052, 281] on div "100 % Back W 12.47 12.47 " H 4.35 4.35 " Y 10.55 10.55 " Center Middle Top Bott…" at bounding box center [658, 342] width 853 height 605
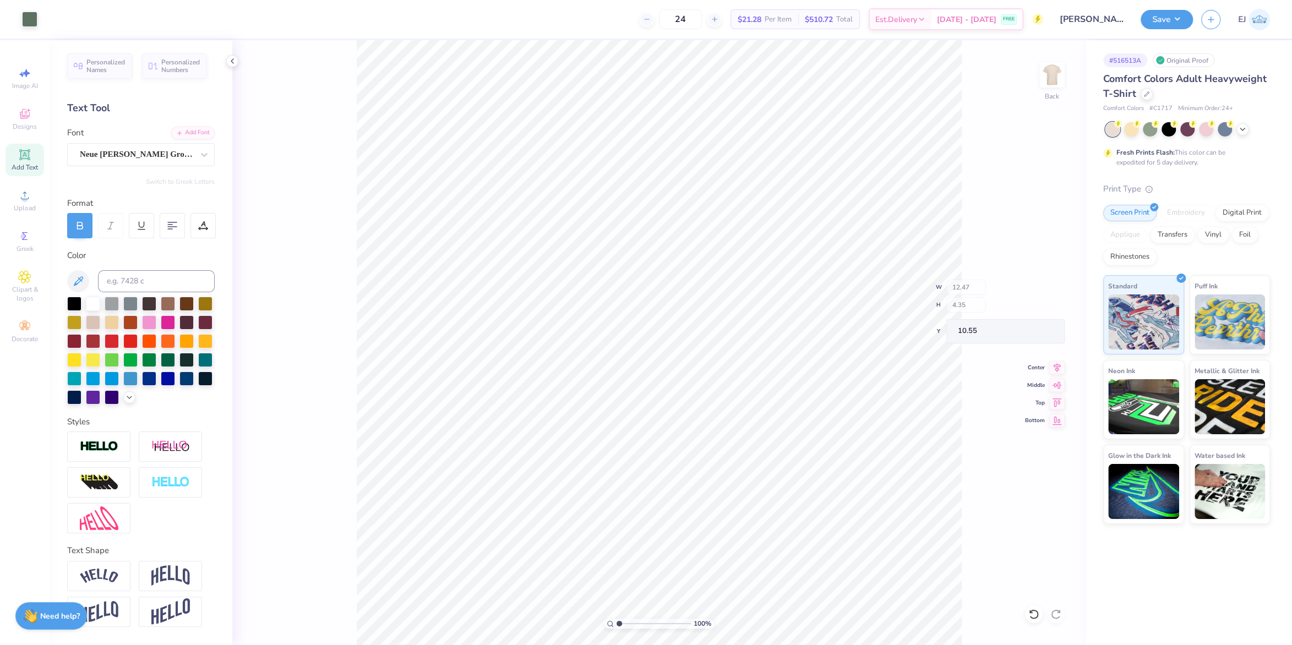
click at [1040, 290] on div "100 % Back W 12.47 H 4.35 Y 10.55 Center Middle Top Bottom" at bounding box center [658, 342] width 853 height 605
click at [1043, 295] on input "12.47" at bounding box center [1045, 291] width 40 height 15
type input "12.50"
type input "4.36"
type input "3.00"
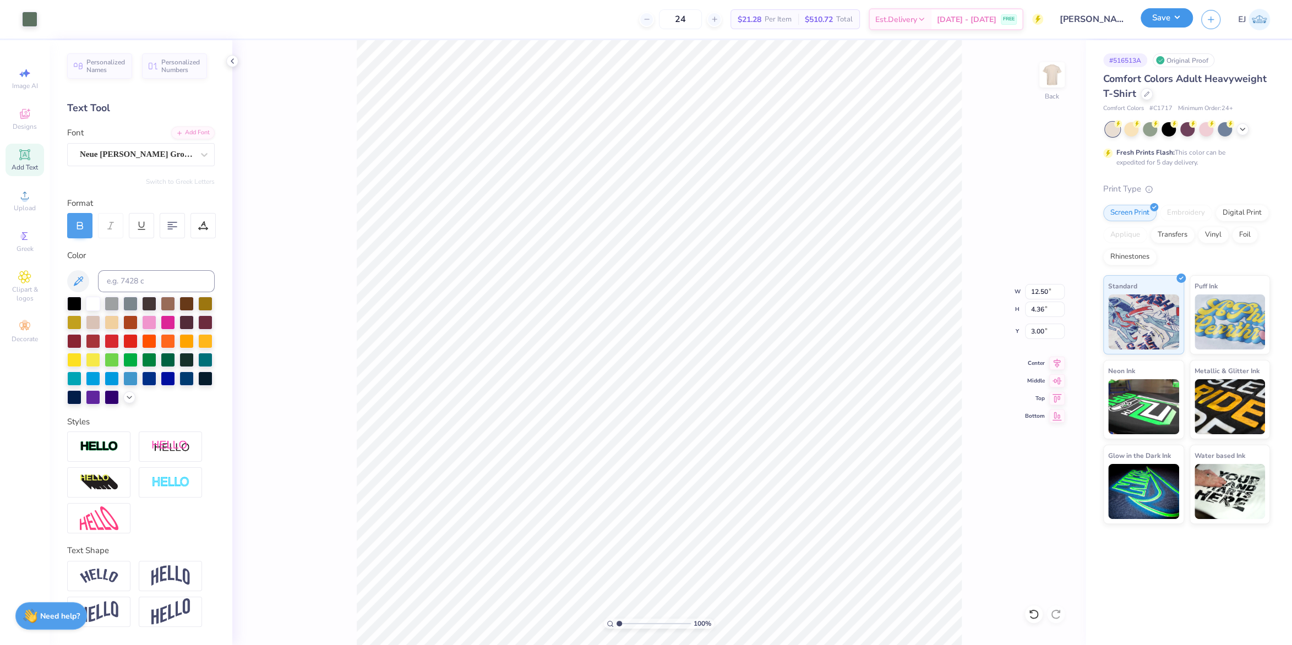
click at [1170, 20] on button "Save" at bounding box center [1166, 17] width 52 height 19
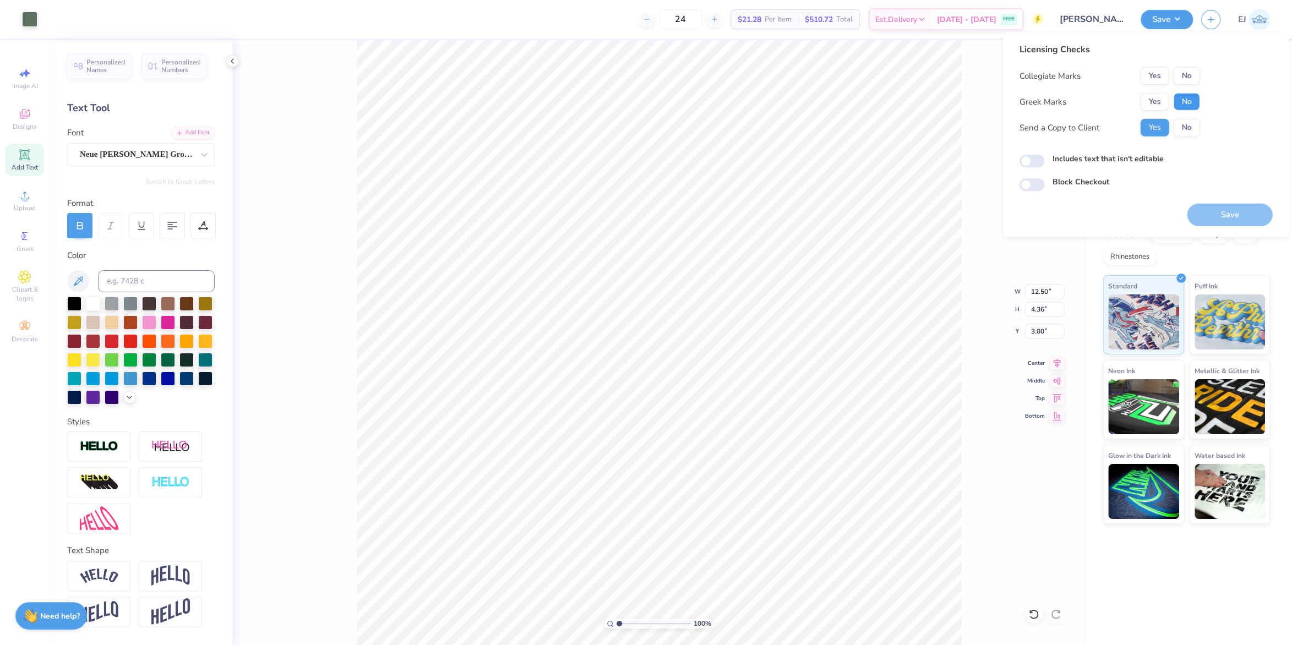
click at [1190, 97] on button "No" at bounding box center [1186, 102] width 26 height 18
click at [1197, 64] on div "Licensing Checks Collegiate Marks Yes No Greek Marks Yes No Send a Copy to Clie…" at bounding box center [1109, 94] width 181 height 102
click at [1190, 80] on button "No" at bounding box center [1186, 76] width 26 height 18
click at [1214, 206] on button "Save" at bounding box center [1229, 215] width 85 height 23
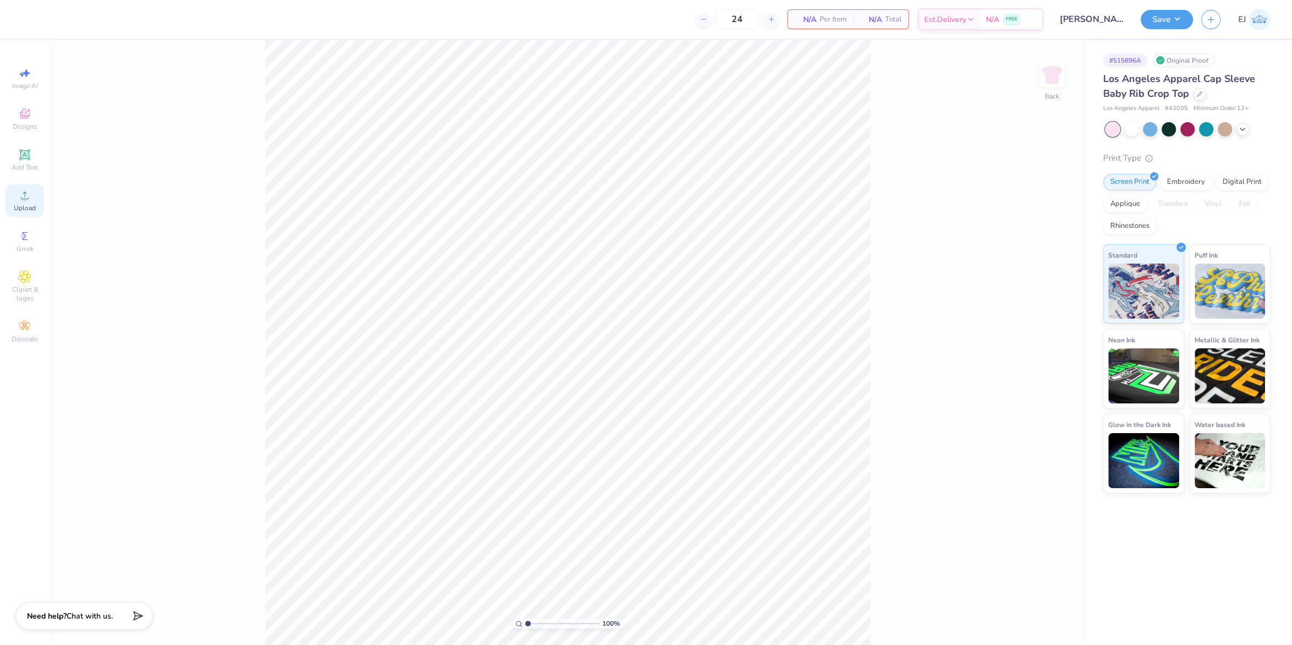
click at [23, 189] on div "Upload" at bounding box center [25, 200] width 39 height 32
click at [21, 212] on span "Upload" at bounding box center [25, 208] width 22 height 9
click at [14, 200] on div "Upload" at bounding box center [25, 200] width 39 height 32
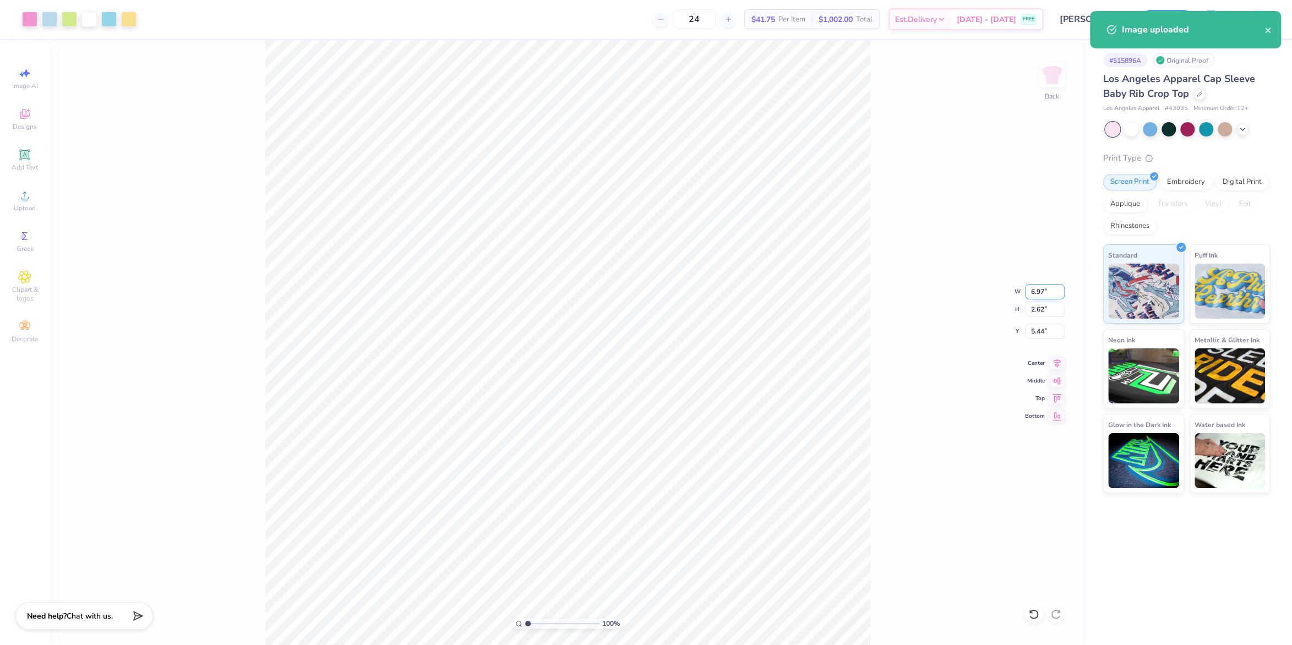
click at [1032, 297] on input "6.97" at bounding box center [1045, 291] width 40 height 15
type input "7.00"
type input "2.63"
click at [1045, 332] on input "5.44" at bounding box center [1045, 331] width 40 height 15
type input "2"
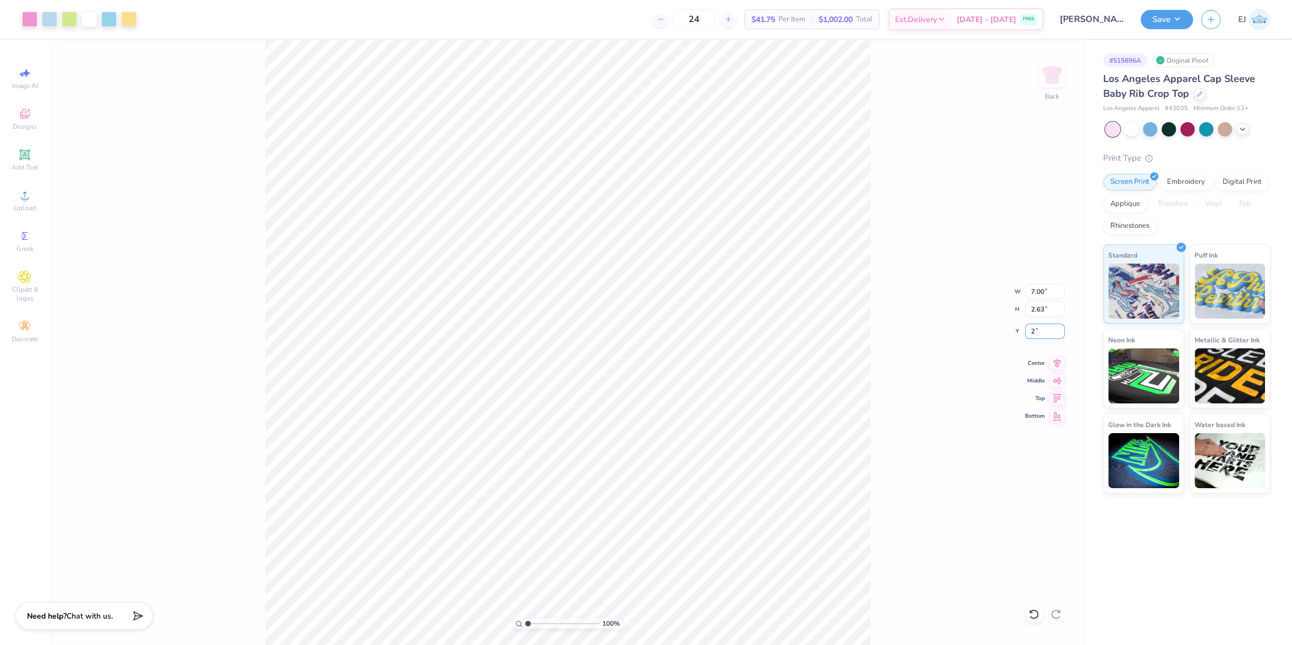
type input "2.00"
click at [1162, 26] on button "Save" at bounding box center [1166, 17] width 52 height 19
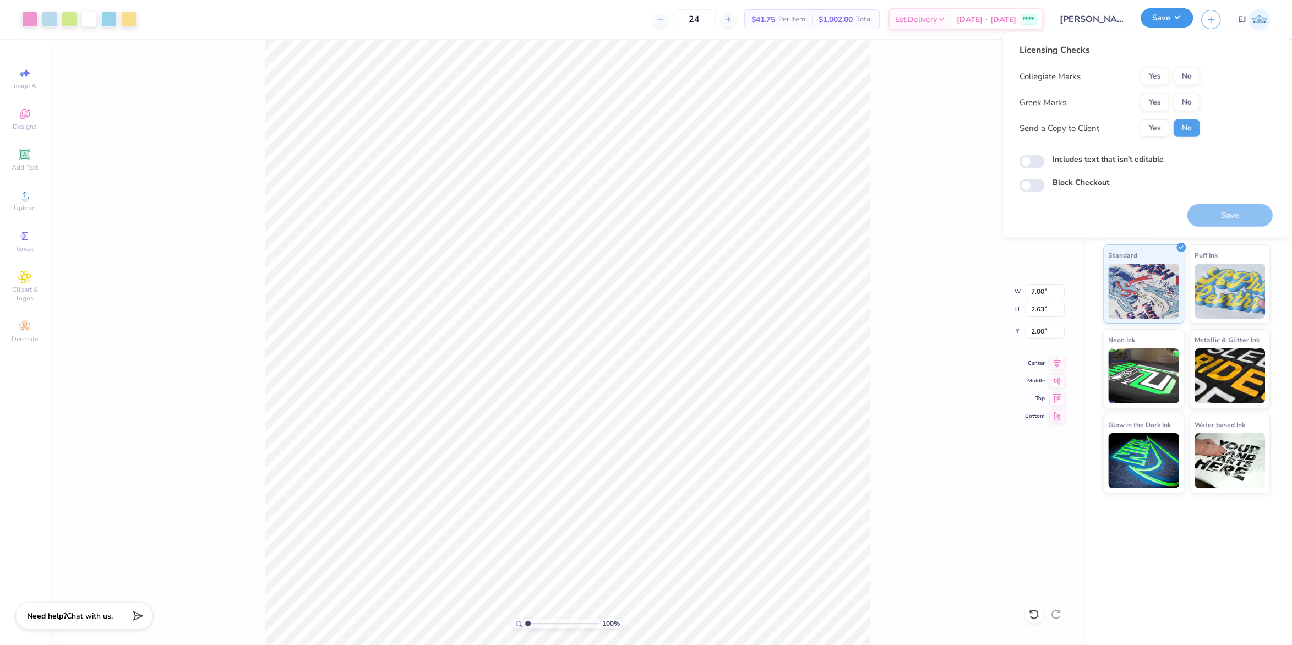
click at [1162, 24] on button "Save" at bounding box center [1166, 17] width 52 height 19
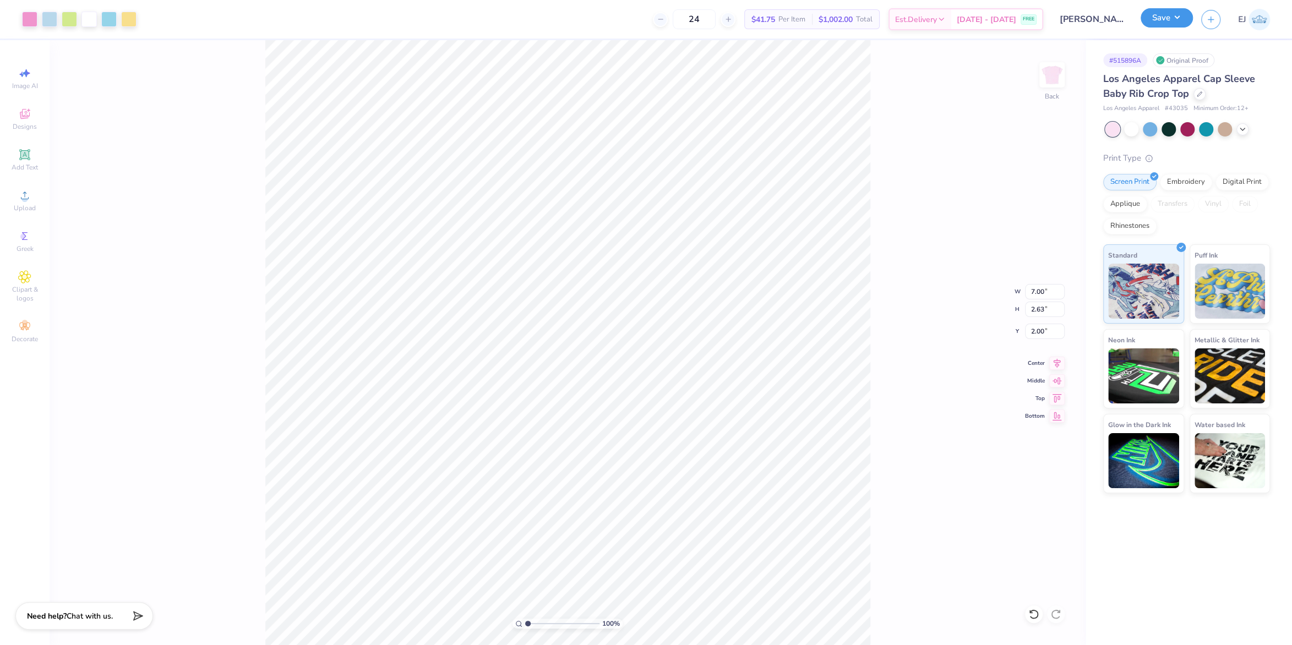
click at [1184, 25] on button "Save" at bounding box center [1166, 17] width 52 height 19
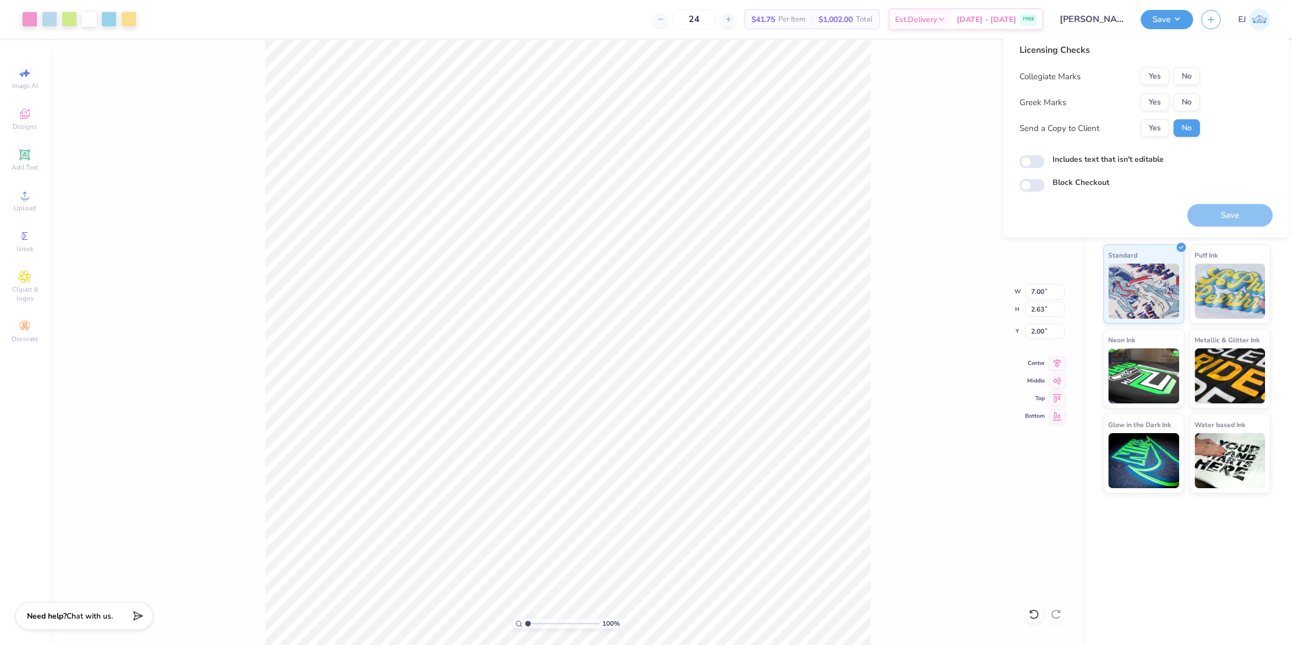
drag, startPoint x: 1159, startPoint y: 92, endPoint x: 1178, endPoint y: 88, distance: 19.2
click at [1160, 92] on div "Collegiate Marks Yes No Greek Marks Yes No Send a Copy to Client Yes No" at bounding box center [1109, 102] width 181 height 69
click at [1145, 105] on button "Yes" at bounding box center [1154, 103] width 29 height 18
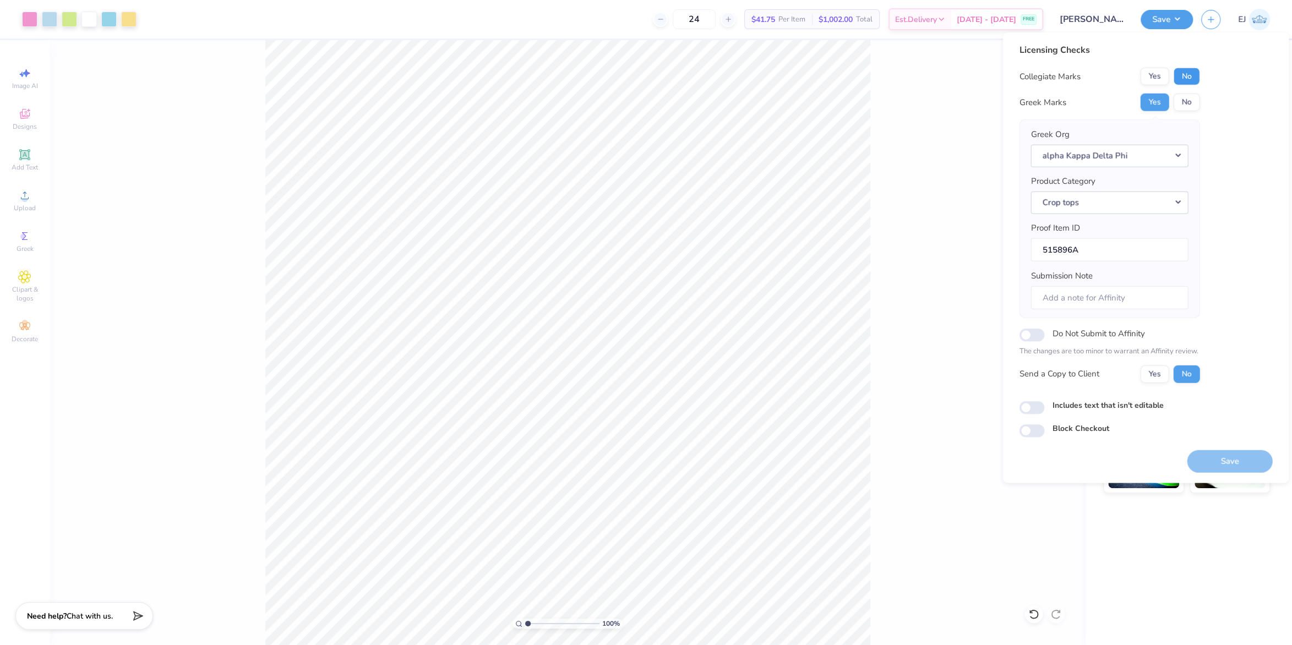
click at [1178, 69] on button "No" at bounding box center [1186, 77] width 26 height 18
click at [1233, 457] on button "Save" at bounding box center [1229, 461] width 85 height 23
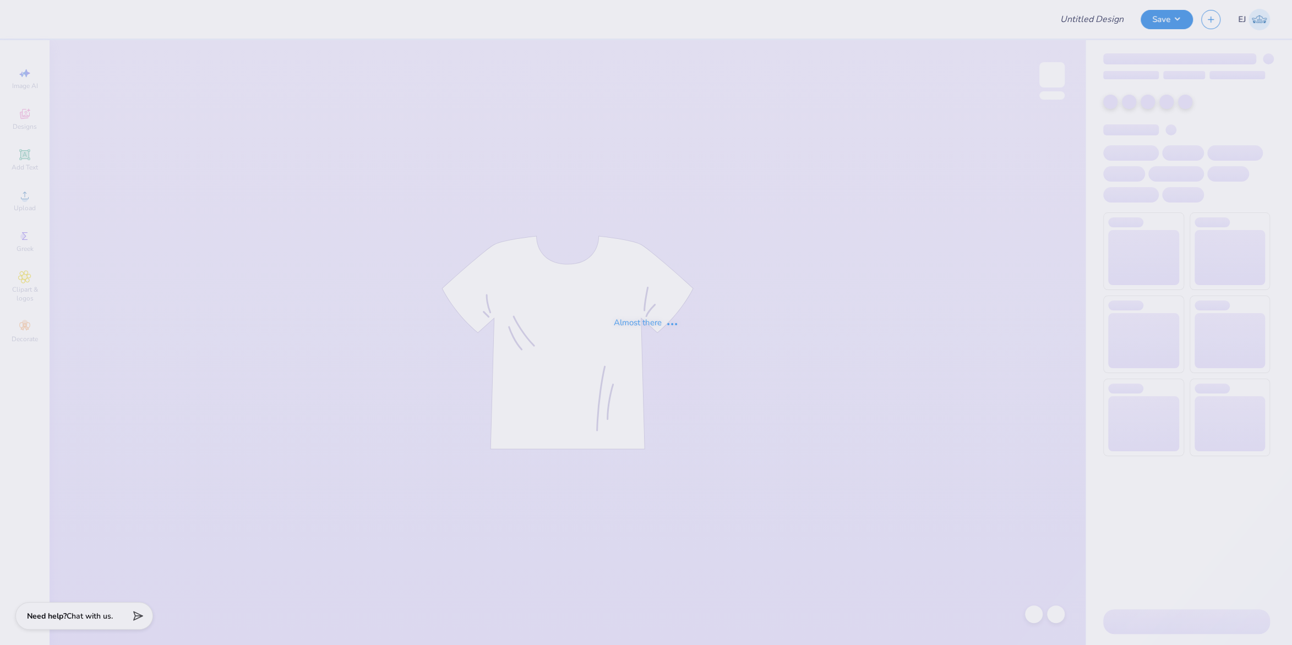
type input "Theta mock neck"
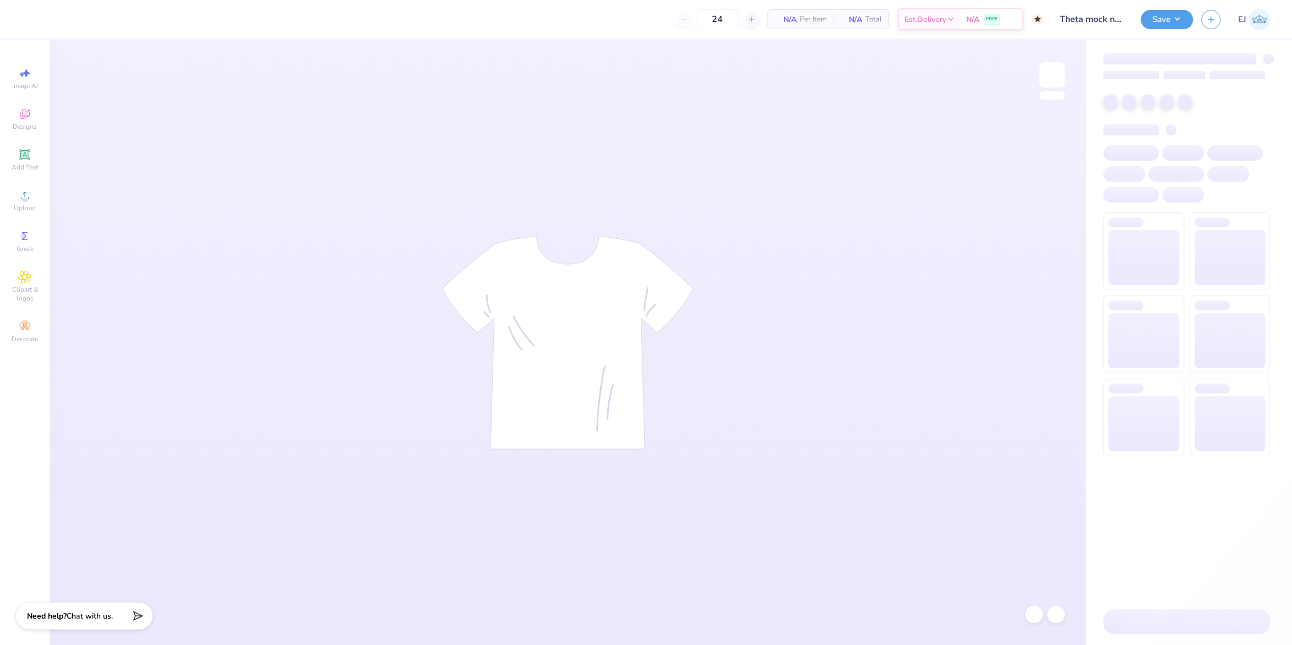
type input "50"
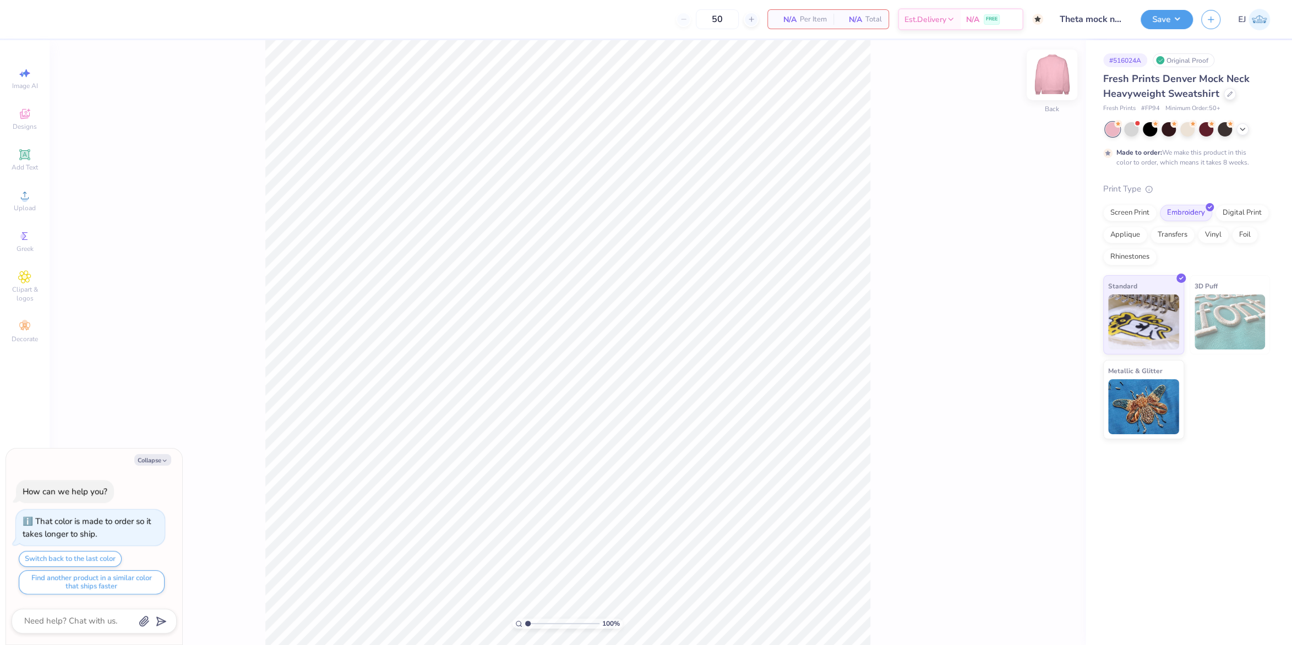
click at [1055, 78] on img at bounding box center [1052, 75] width 44 height 44
type textarea "x"
